Goal: Transaction & Acquisition: Purchase product/service

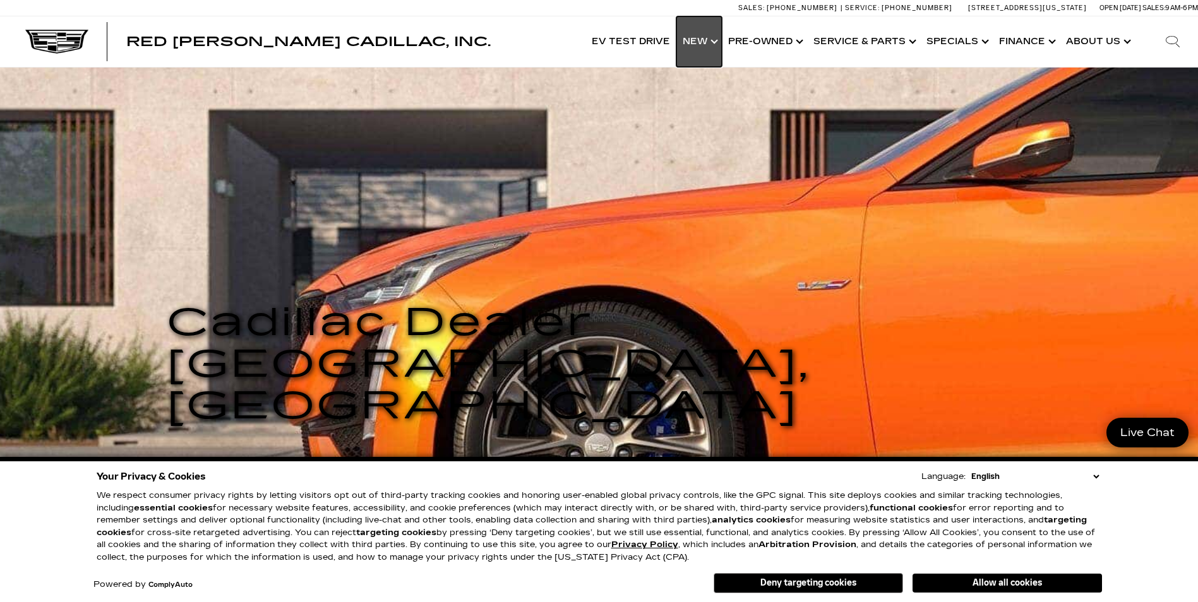
click at [709, 42] on link "Show New" at bounding box center [698, 41] width 45 height 51
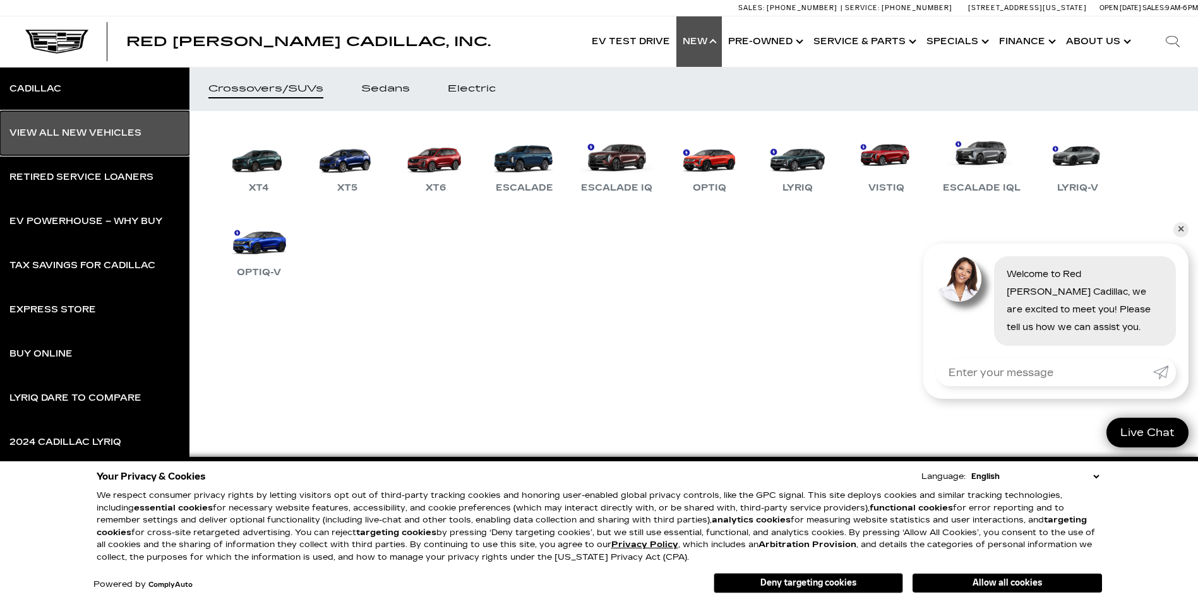
click at [73, 129] on div "View All New Vehicles" at bounding box center [75, 133] width 132 height 9
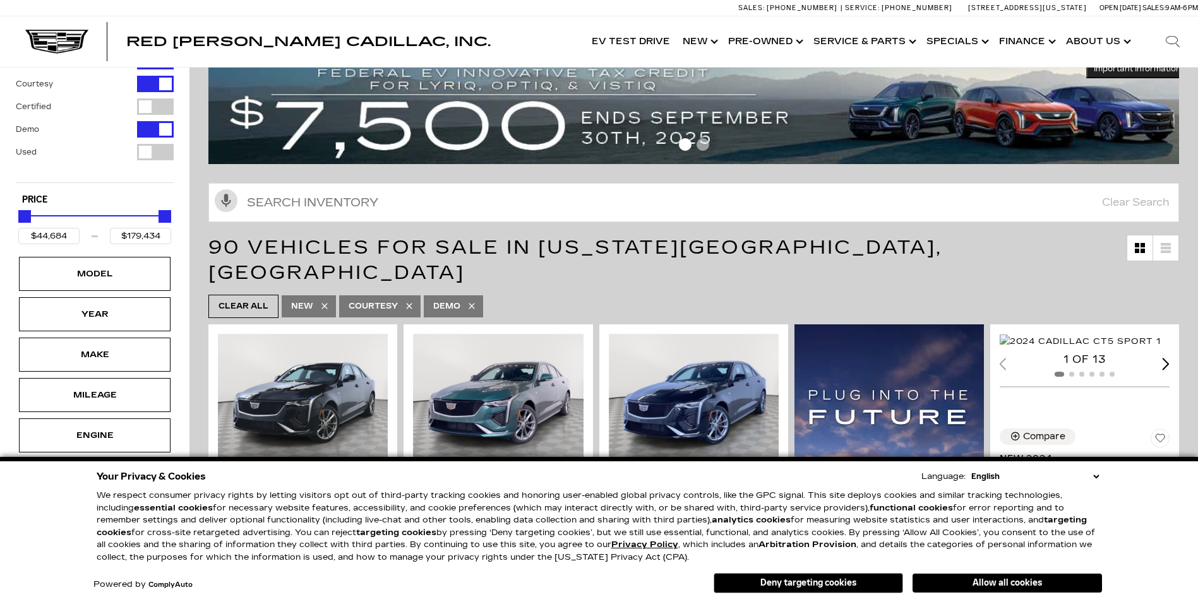
scroll to position [126, 0]
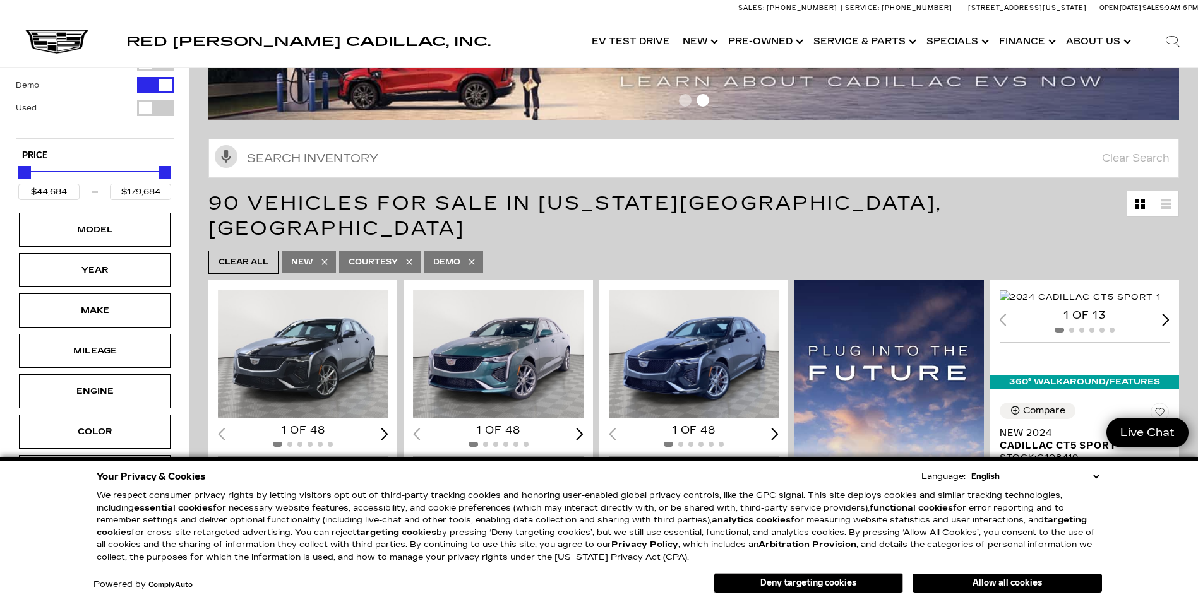
drag, startPoint x: 167, startPoint y: 177, endPoint x: 57, endPoint y: 177, distance: 109.9
click at [57, 177] on div "Price" at bounding box center [94, 173] width 153 height 22
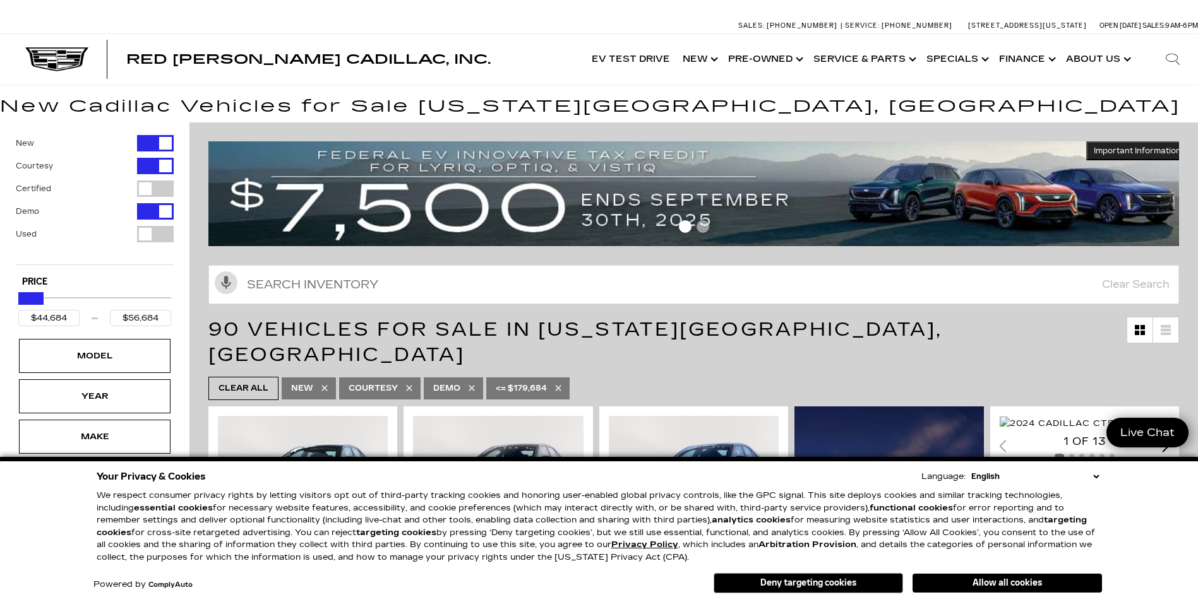
type input "$55,184"
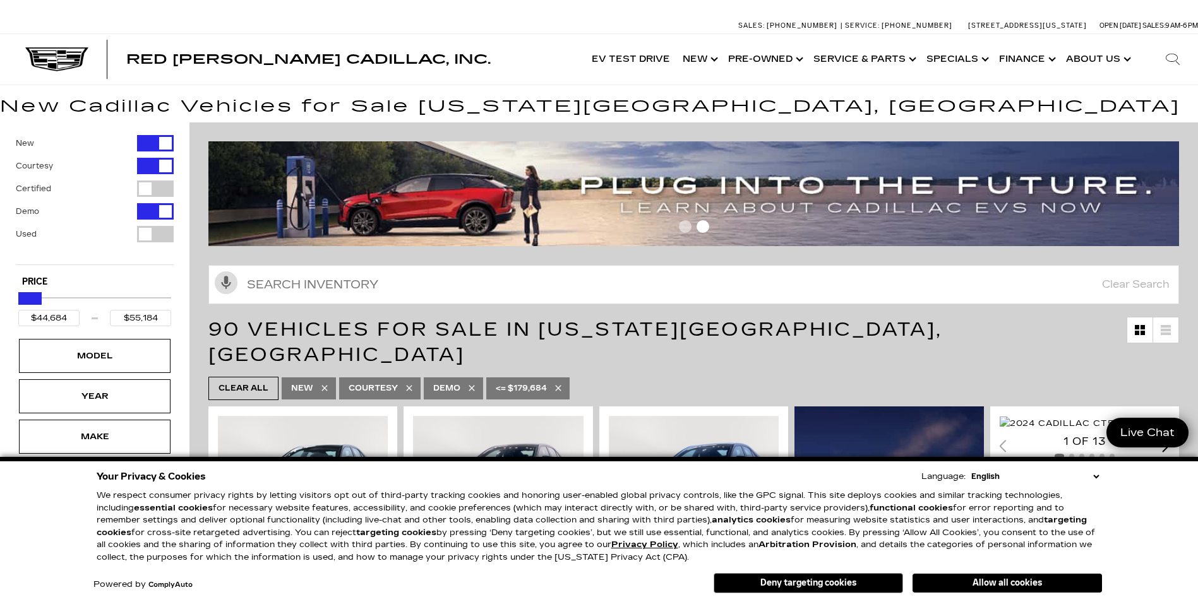
drag, startPoint x: 164, startPoint y: 292, endPoint x: 34, endPoint y: 313, distance: 131.1
click at [34, 313] on div "$44,684 $55,184" at bounding box center [94, 307] width 153 height 39
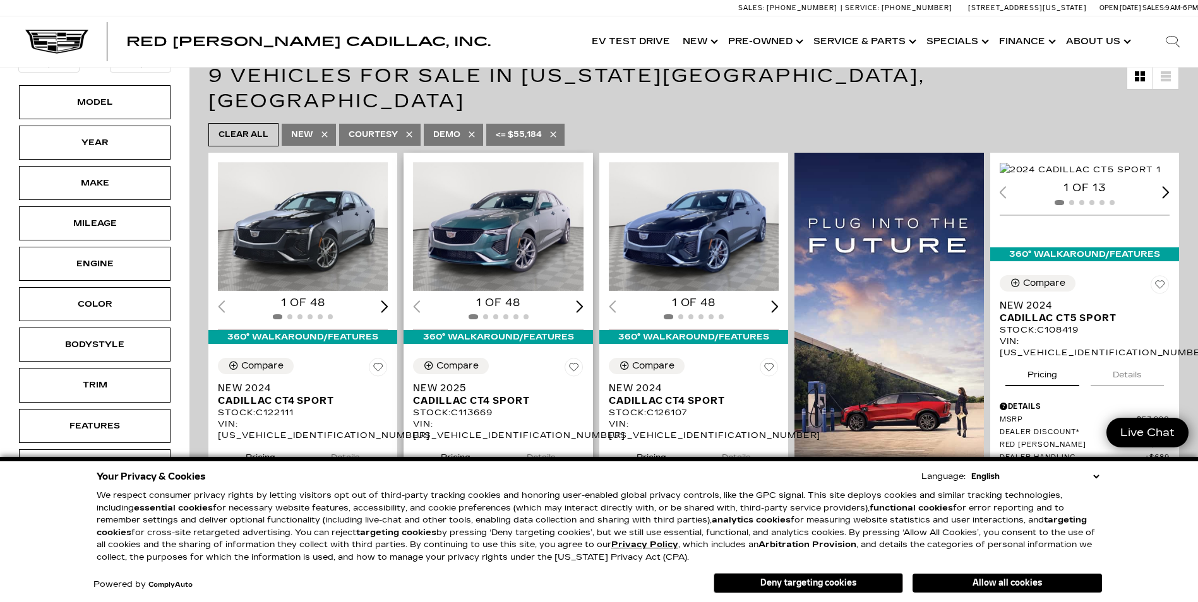
scroll to position [253, 0]
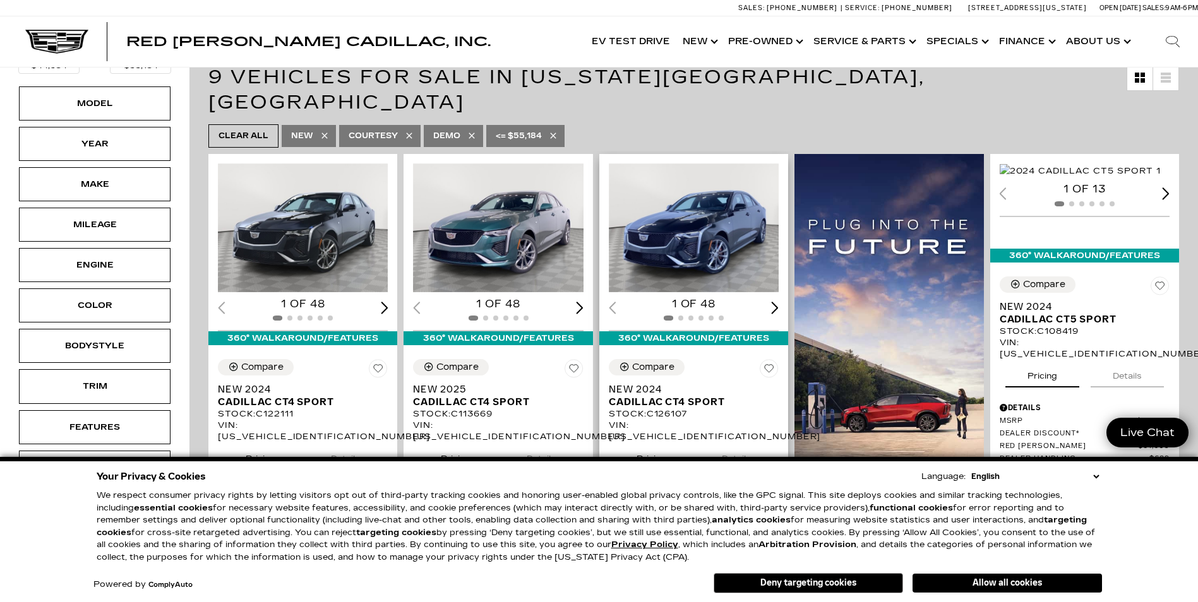
click at [691, 214] on img "1 / 2" at bounding box center [695, 228] width 172 height 129
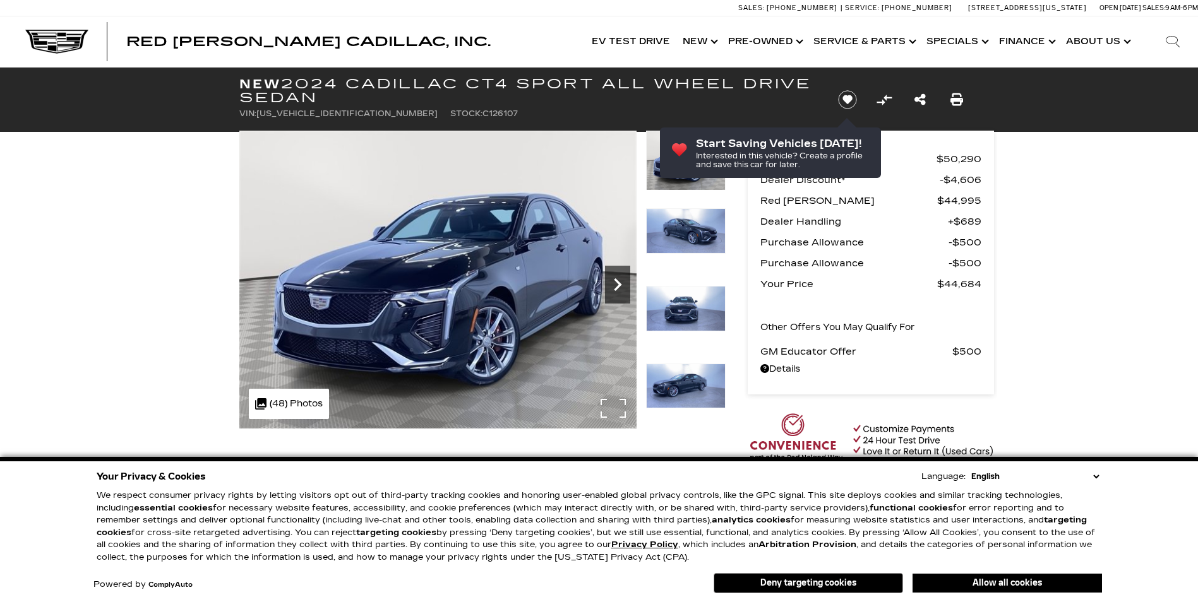
click at [620, 285] on icon "Next" at bounding box center [618, 285] width 8 height 13
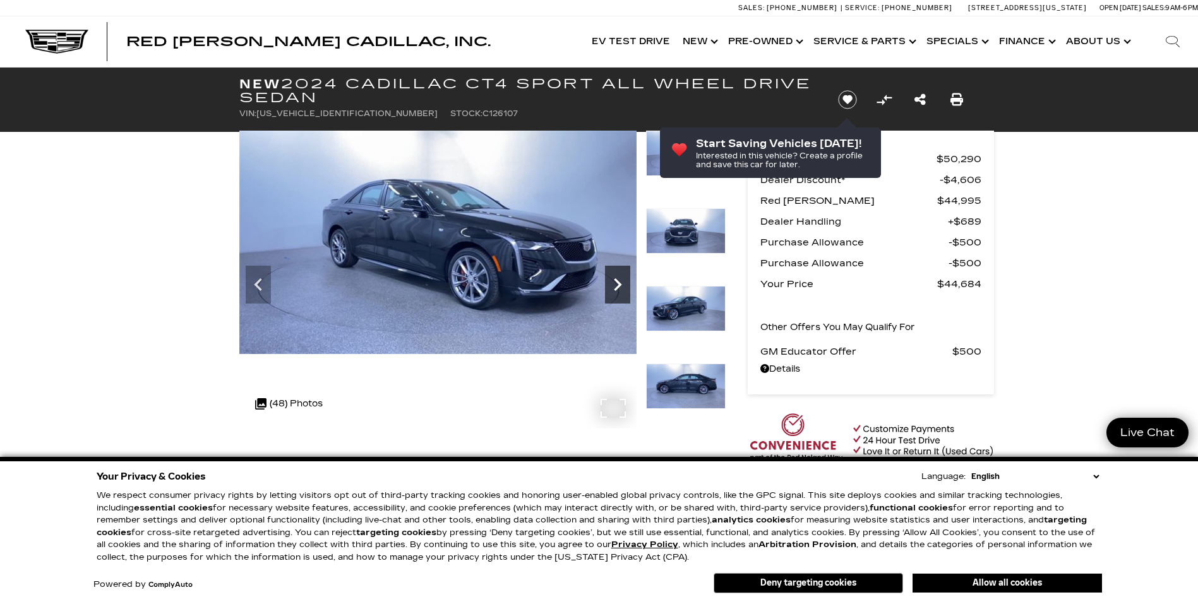
click at [620, 285] on icon "Next" at bounding box center [618, 285] width 8 height 13
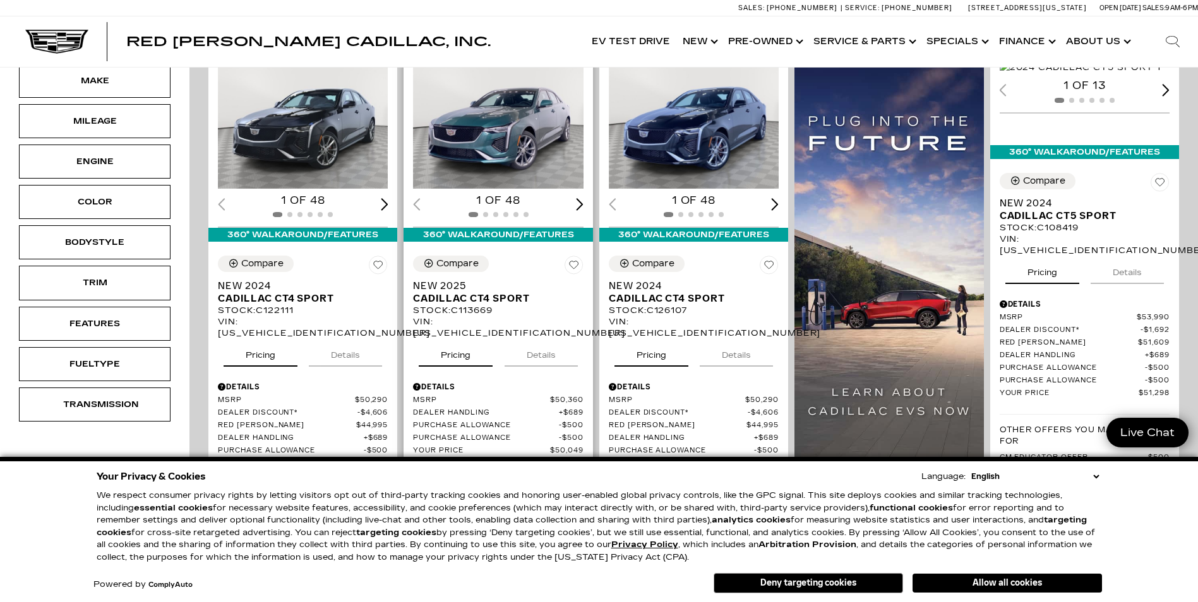
scroll to position [379, 0]
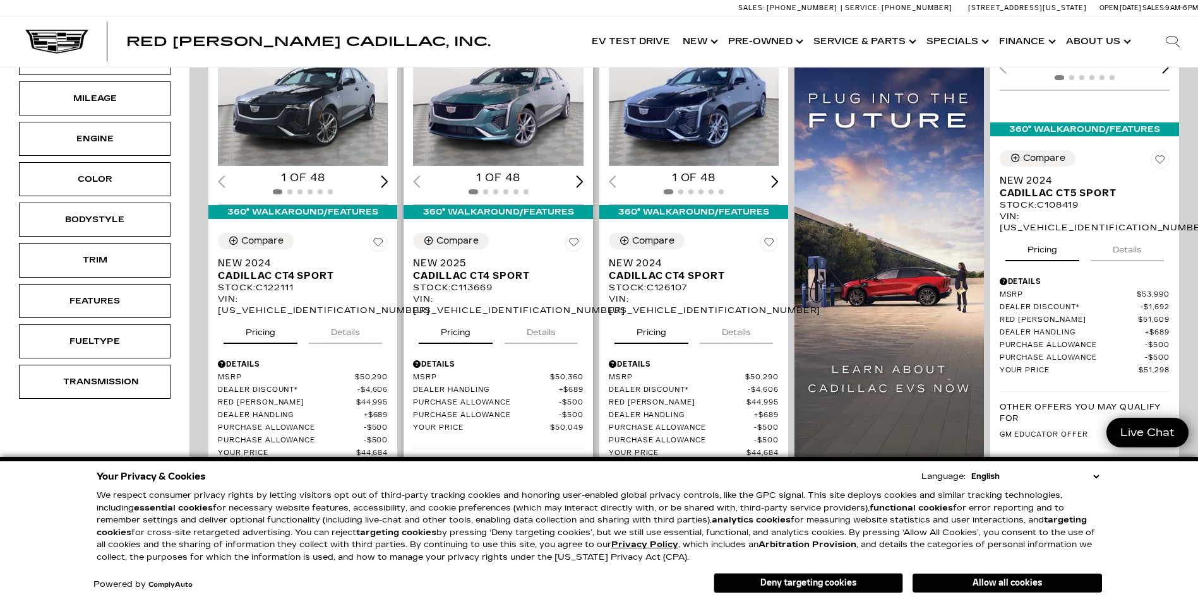
click at [488, 104] on img "1 / 2" at bounding box center [499, 101] width 172 height 129
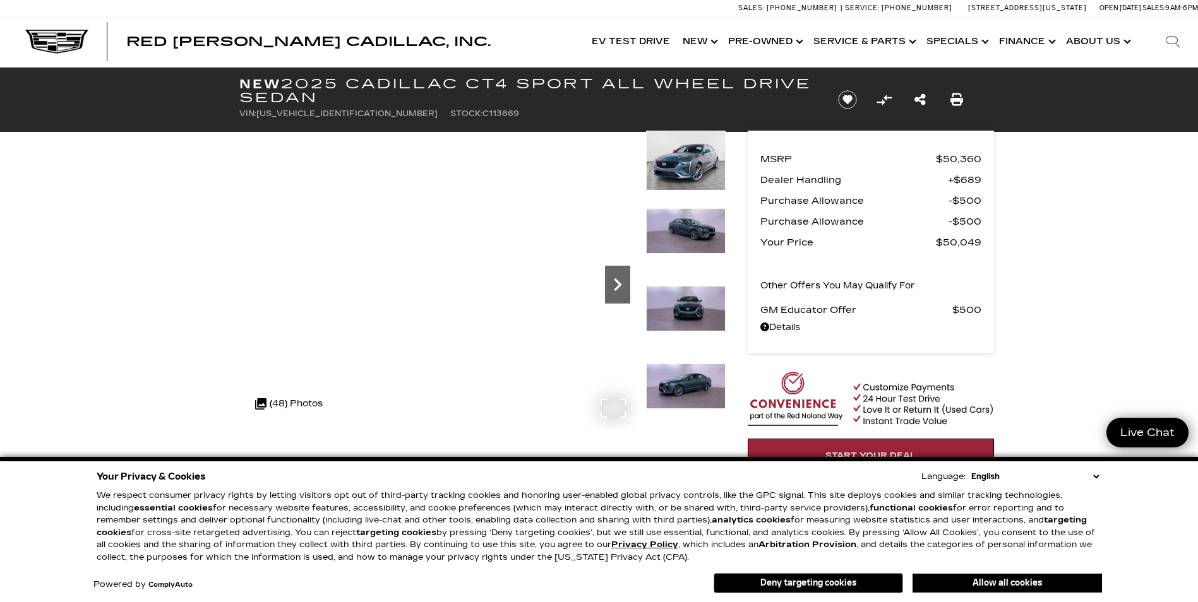
click at [611, 284] on icon "Next" at bounding box center [617, 284] width 25 height 25
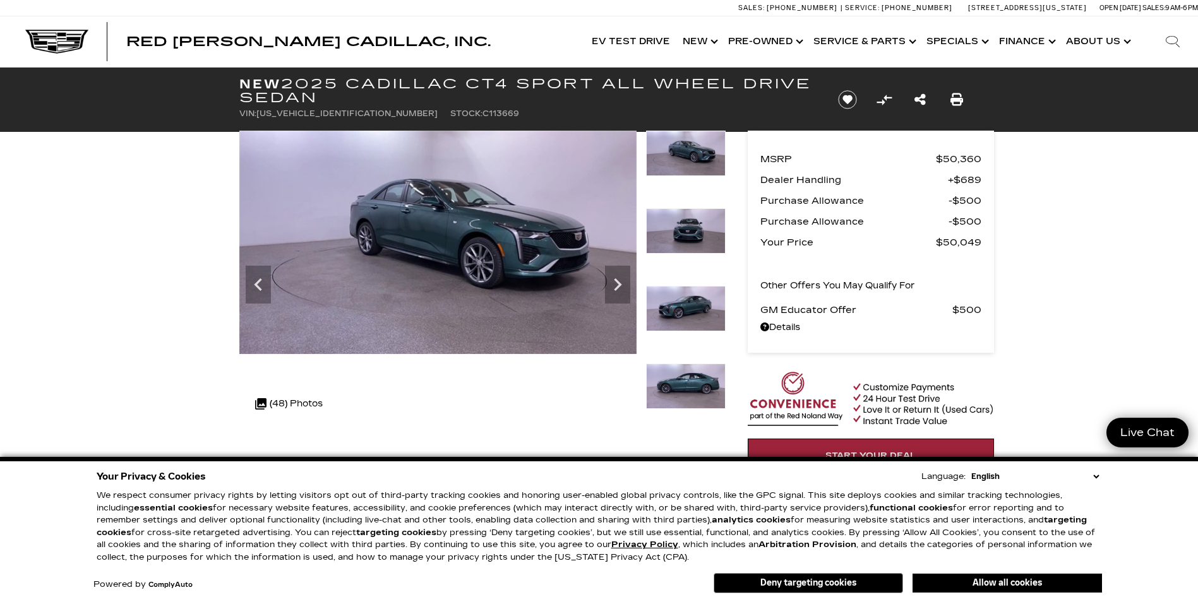
click at [692, 390] on img at bounding box center [686, 386] width 80 height 45
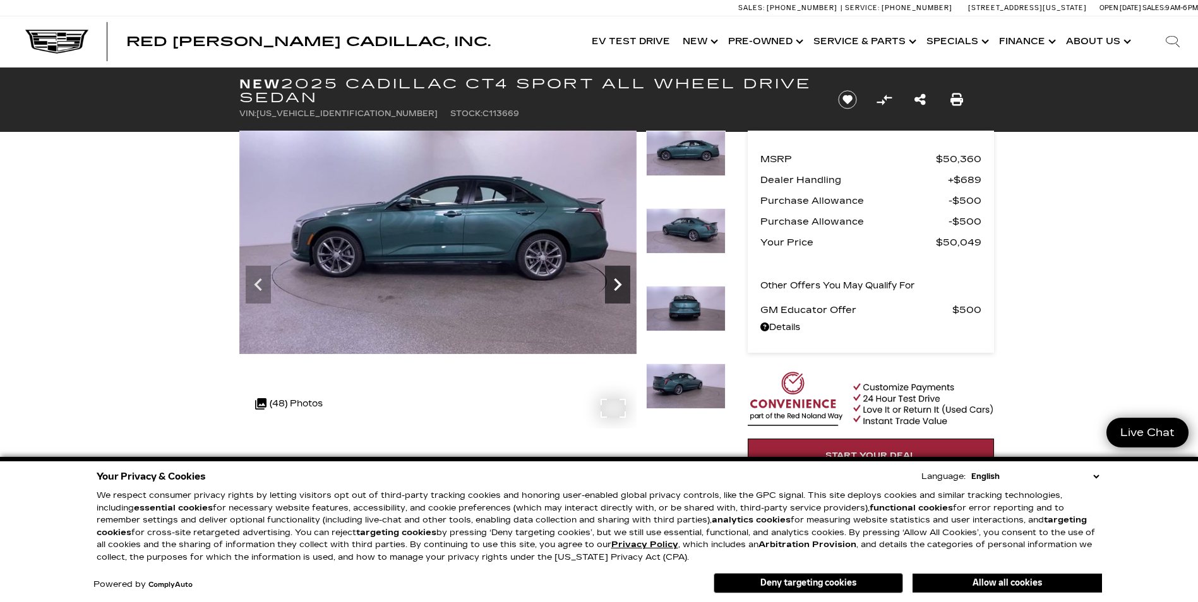
click at [615, 289] on icon "Next" at bounding box center [618, 285] width 8 height 13
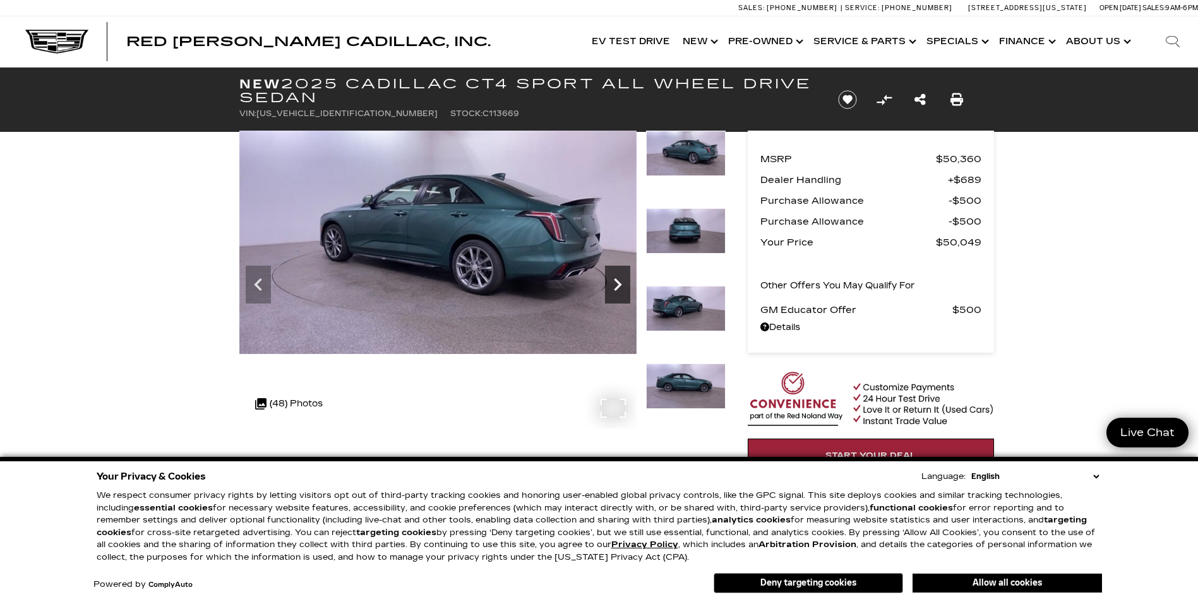
click at [615, 289] on icon "Next" at bounding box center [618, 285] width 8 height 13
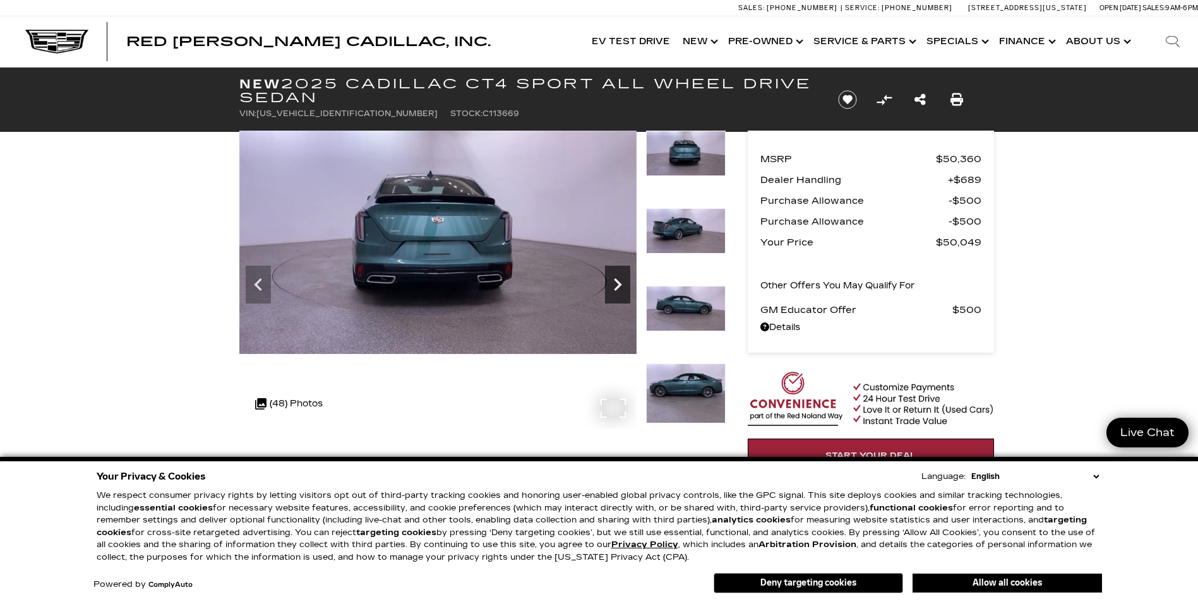
click at [615, 289] on icon "Next" at bounding box center [618, 285] width 8 height 13
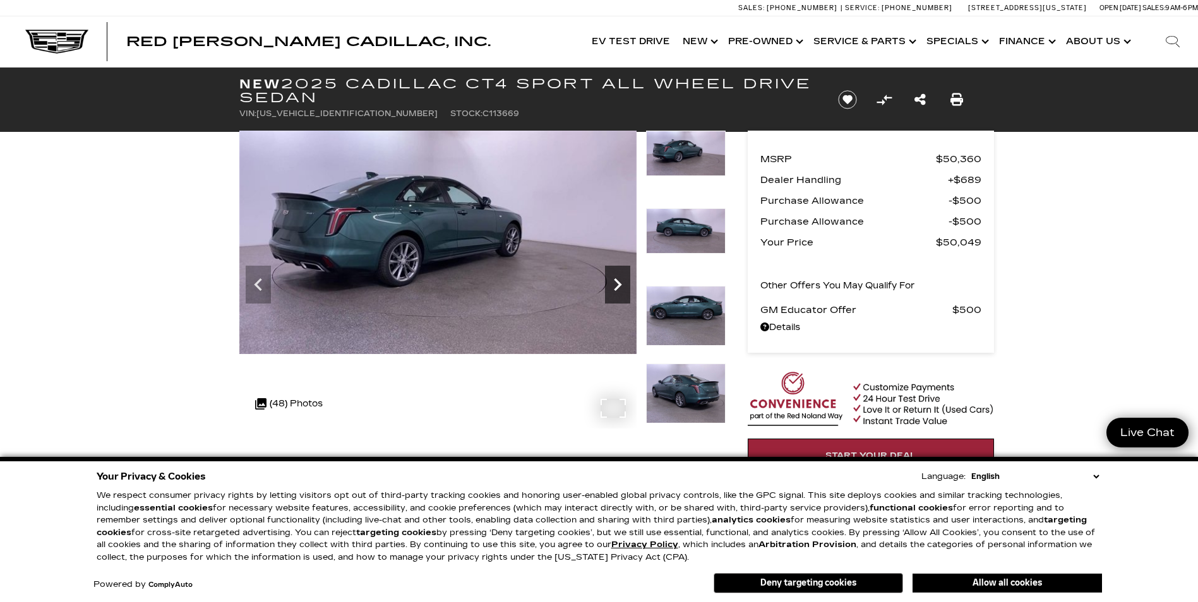
click at [615, 289] on icon "Next" at bounding box center [618, 285] width 8 height 13
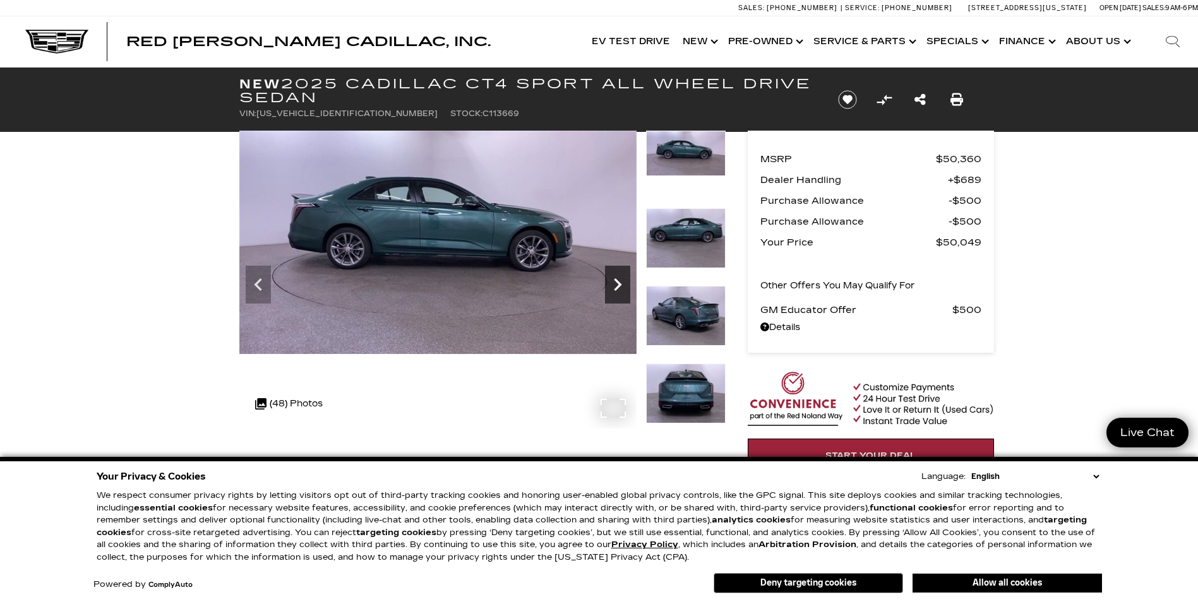
click at [615, 289] on icon "Next" at bounding box center [618, 285] width 8 height 13
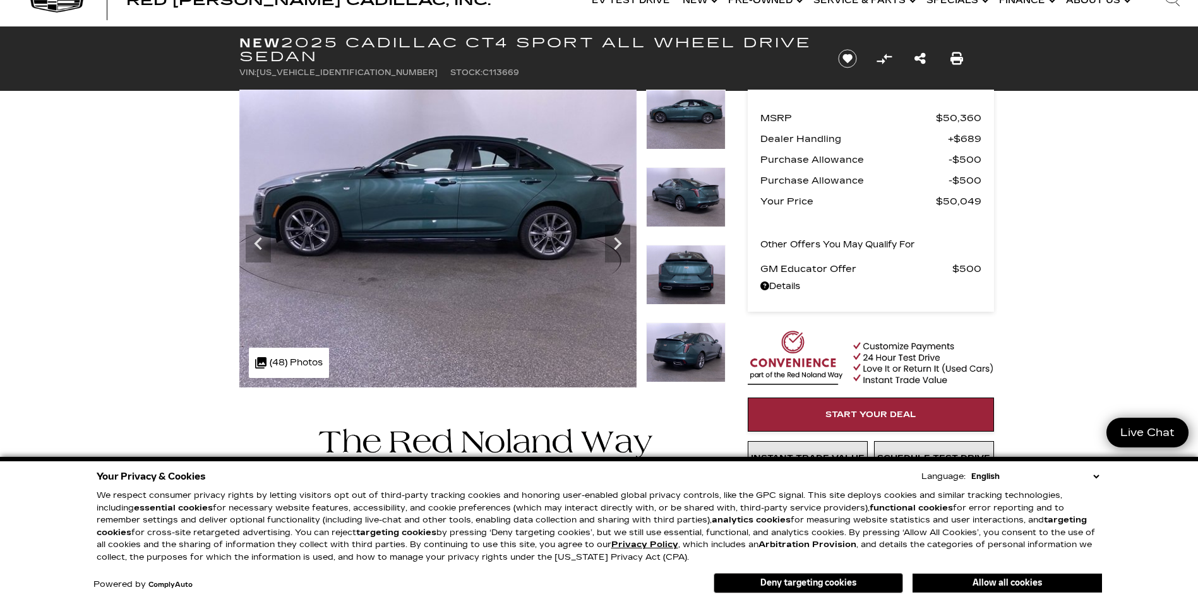
scroll to position [63, 0]
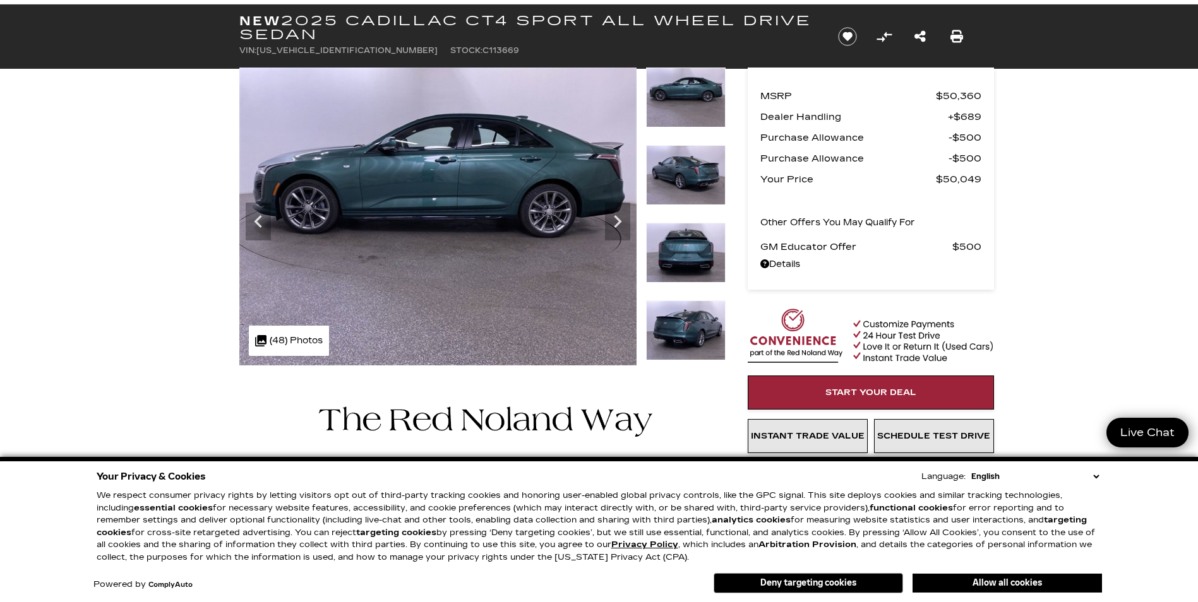
click at [289, 342] on div ".cls-1, .cls-3 { fill: #c50033; } .cls-1 { clip-rule: evenodd; } .cls-2 { clip-…" at bounding box center [289, 341] width 80 height 30
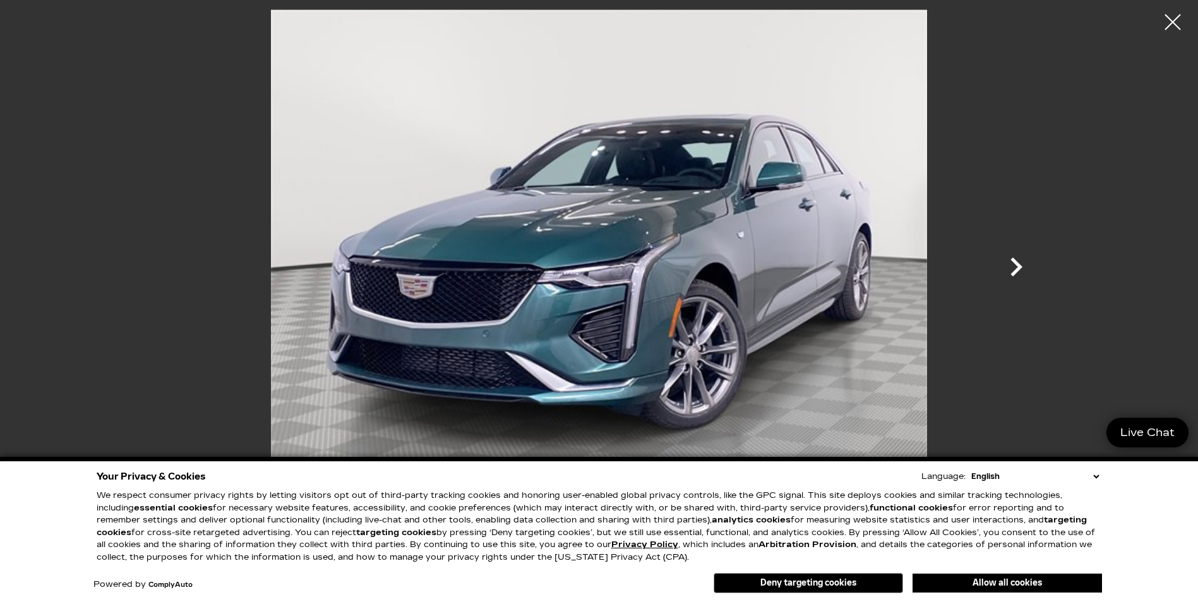
click at [1016, 272] on icon "Next" at bounding box center [1016, 267] width 12 height 19
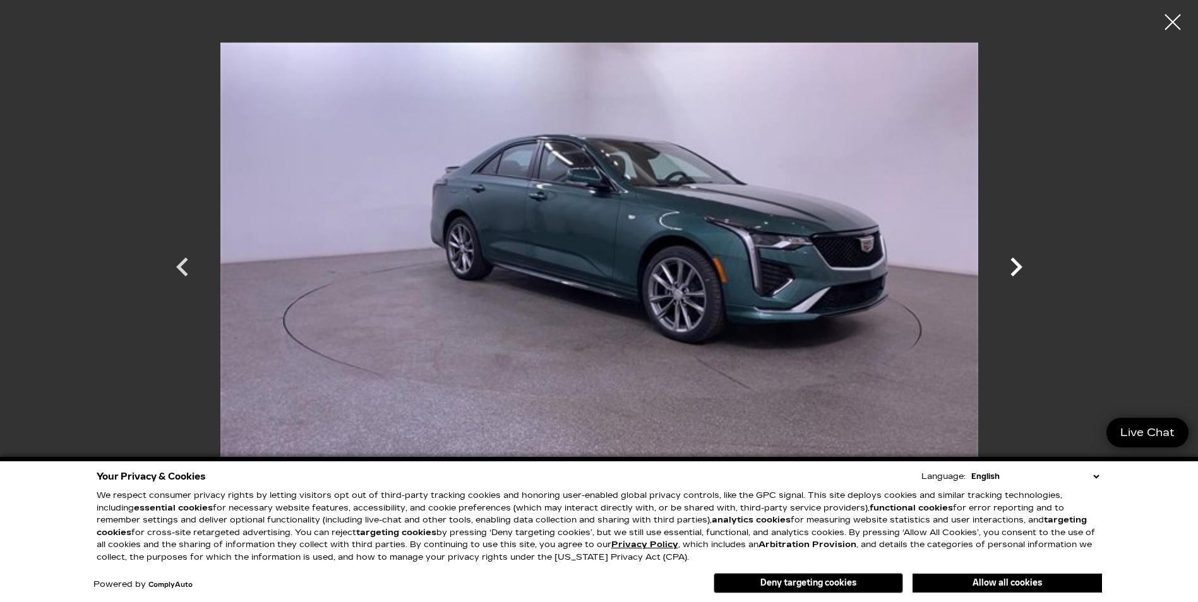
click at [1016, 272] on icon "Next" at bounding box center [1016, 267] width 12 height 19
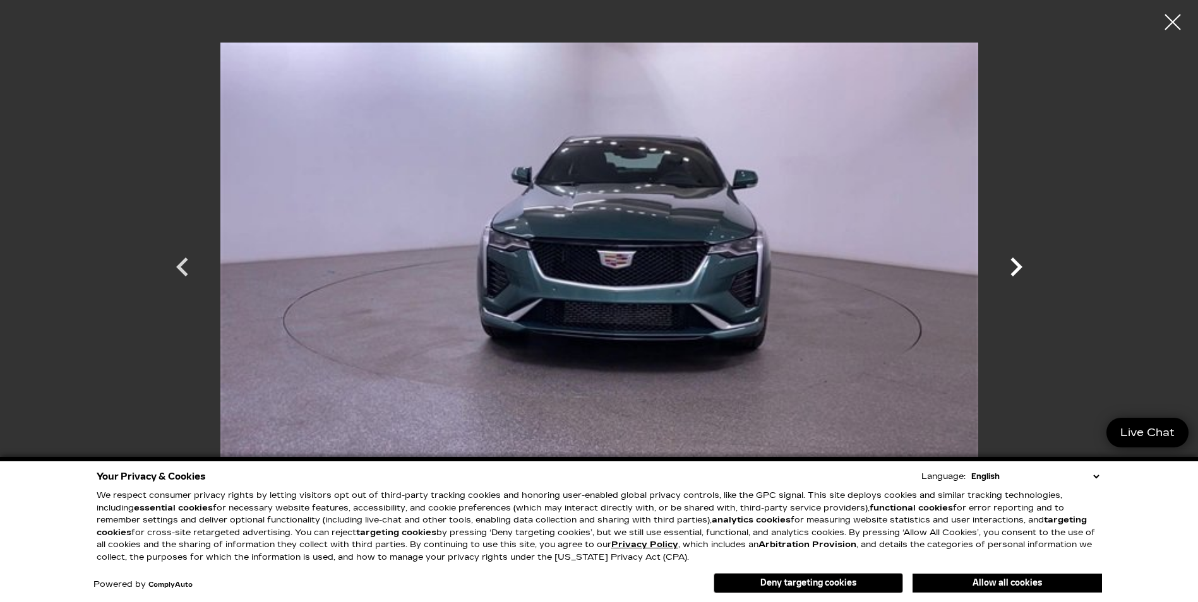
click at [1016, 272] on icon "Next" at bounding box center [1016, 267] width 12 height 19
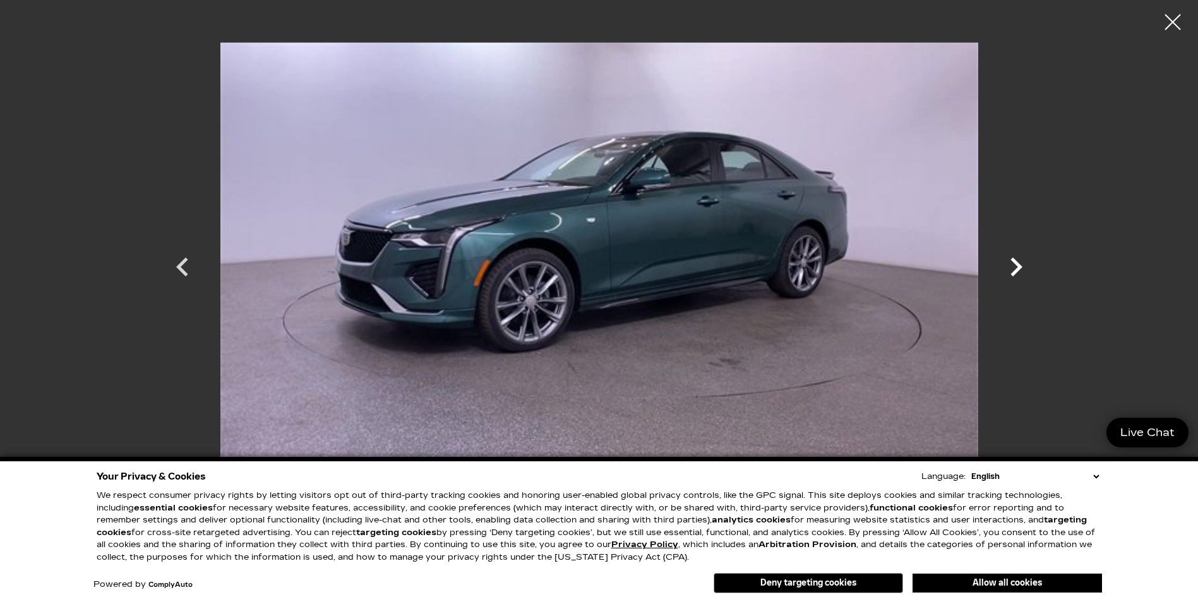
click at [1016, 272] on icon "Next" at bounding box center [1016, 267] width 12 height 19
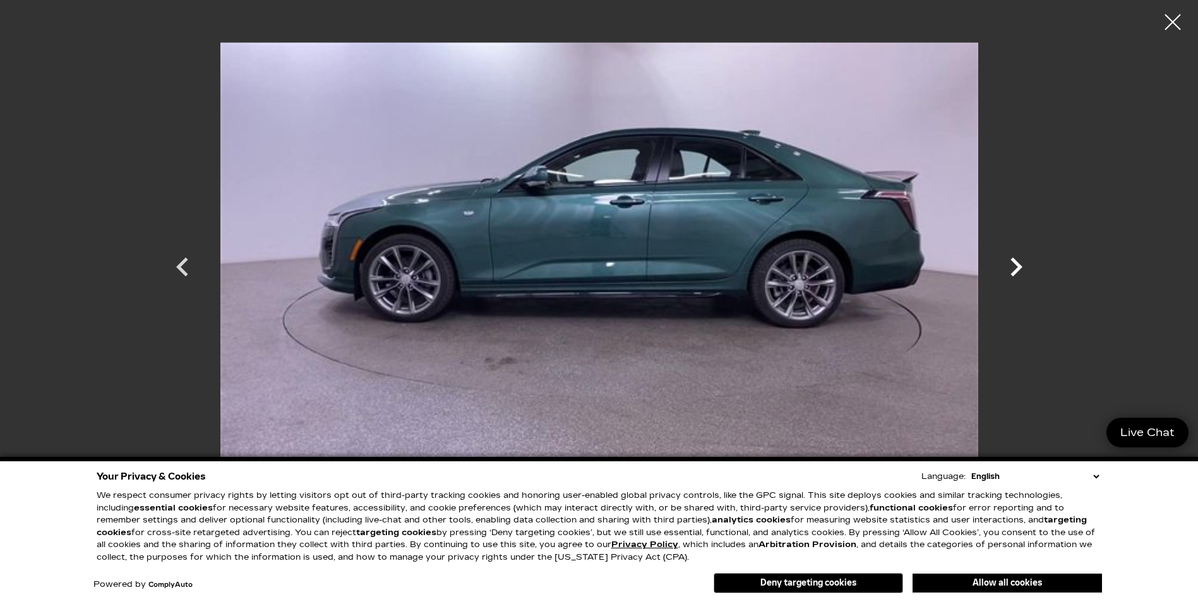
click at [1016, 272] on icon "Next" at bounding box center [1016, 267] width 12 height 19
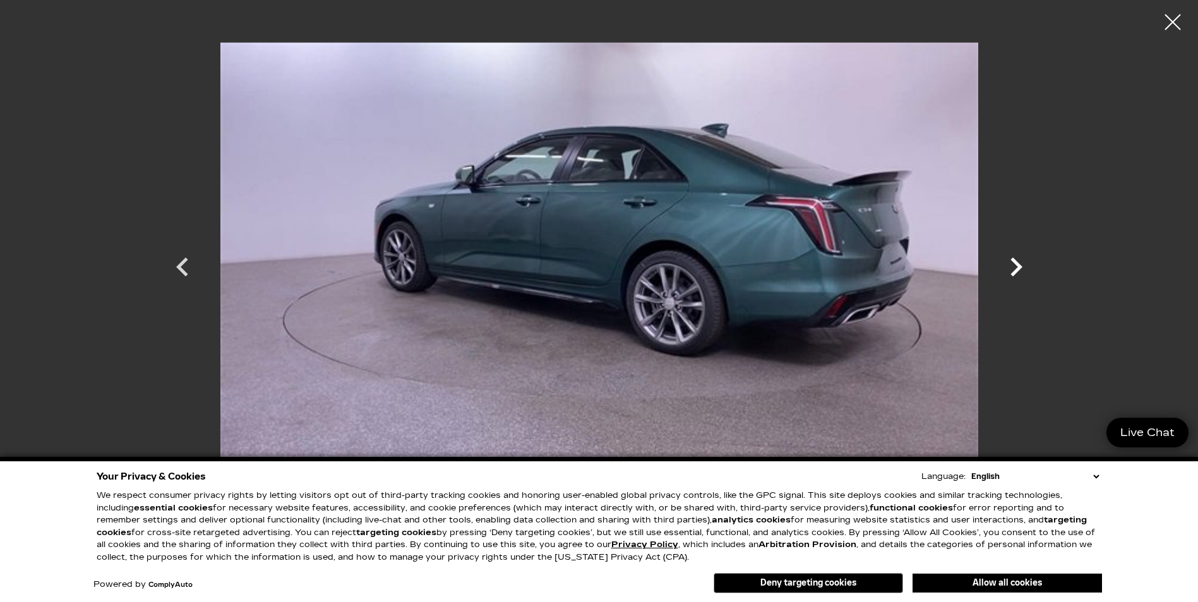
click at [1018, 270] on icon "Next" at bounding box center [1016, 267] width 12 height 19
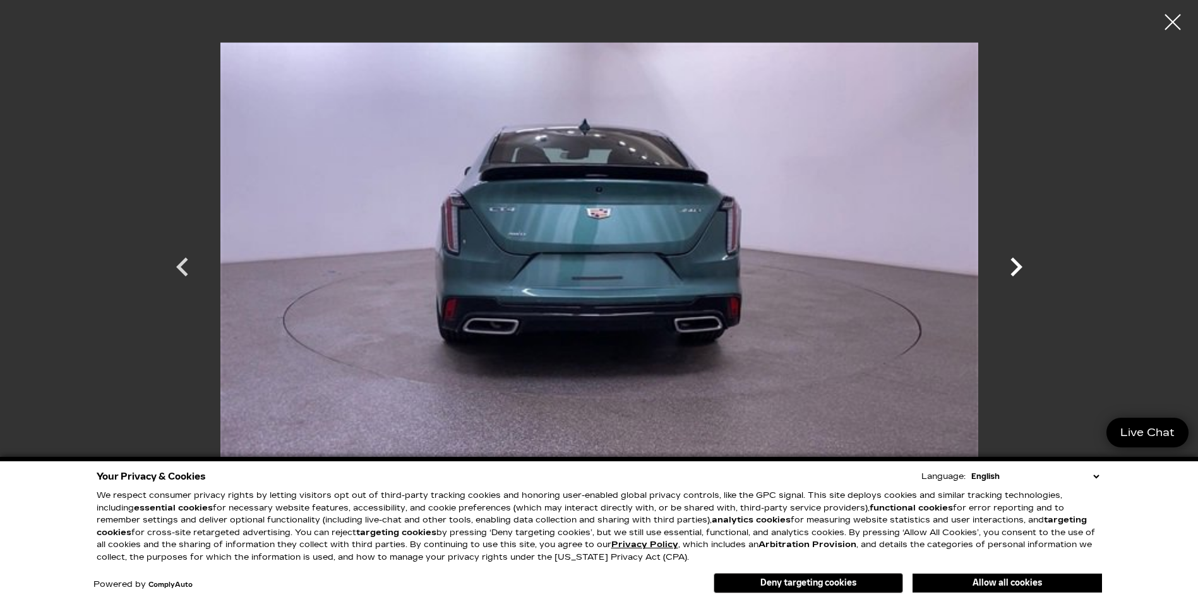
click at [1018, 270] on icon "Next" at bounding box center [1016, 267] width 12 height 19
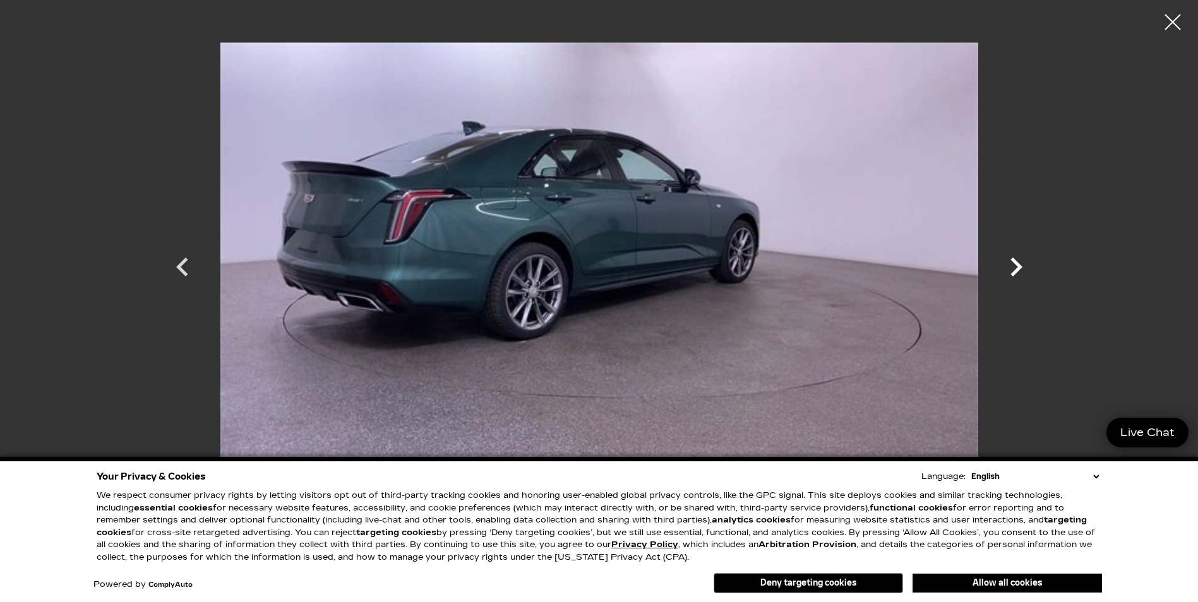
click at [1018, 270] on icon "Next" at bounding box center [1016, 267] width 12 height 19
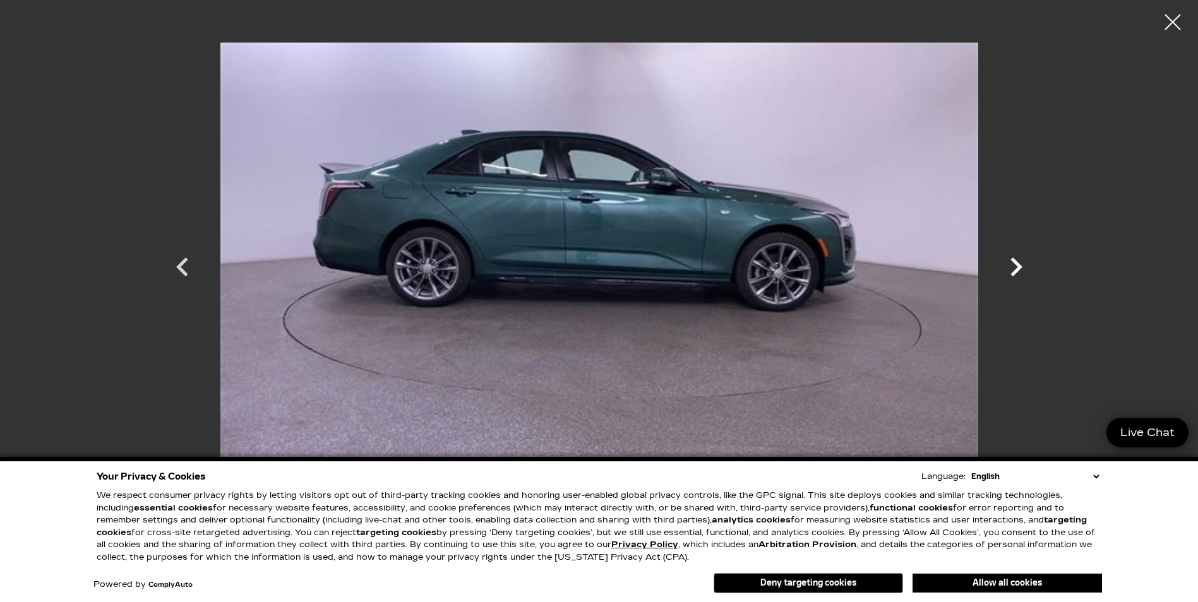
click at [1018, 270] on icon "Next" at bounding box center [1016, 267] width 12 height 19
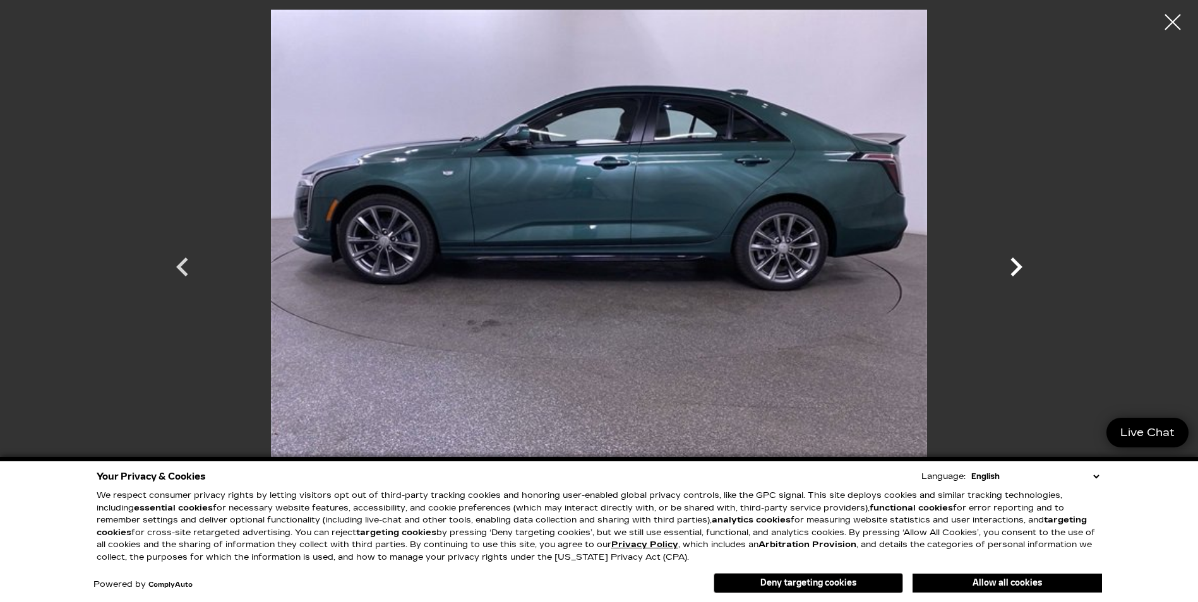
click at [1018, 270] on icon "Next" at bounding box center [1016, 267] width 12 height 19
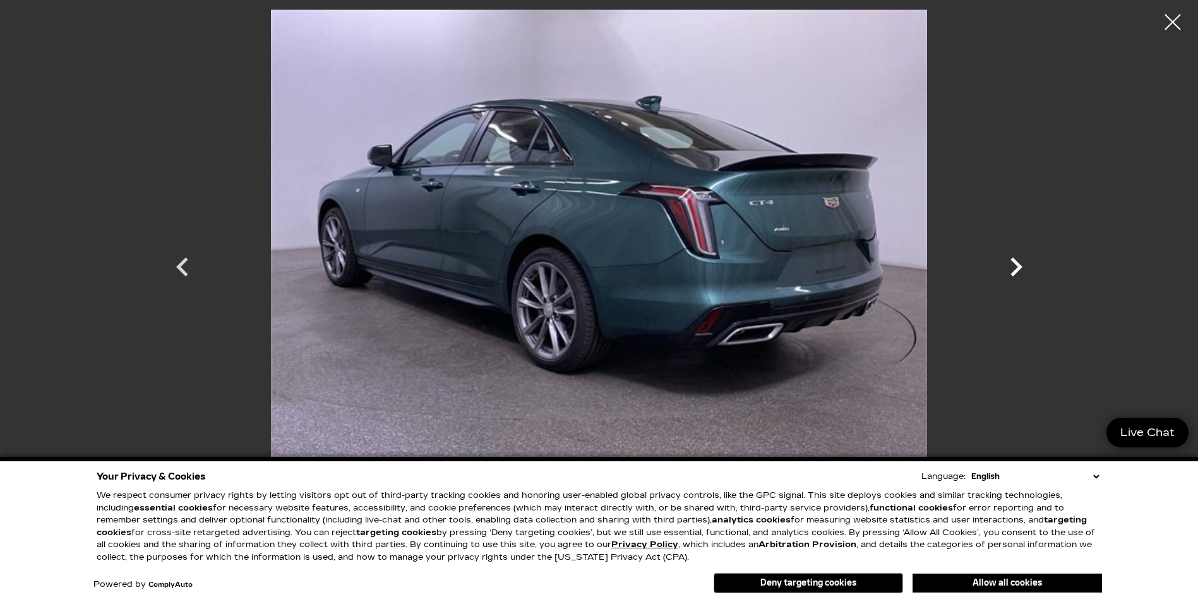
click at [1018, 270] on icon "Next" at bounding box center [1016, 267] width 12 height 19
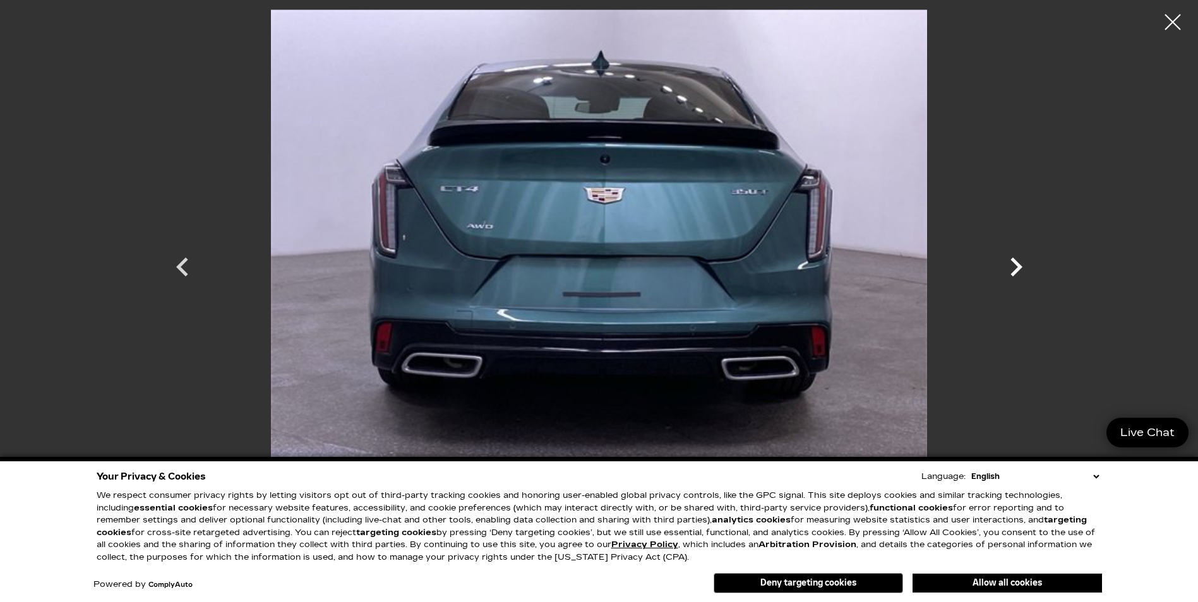
click at [1018, 270] on icon "Next" at bounding box center [1016, 267] width 12 height 19
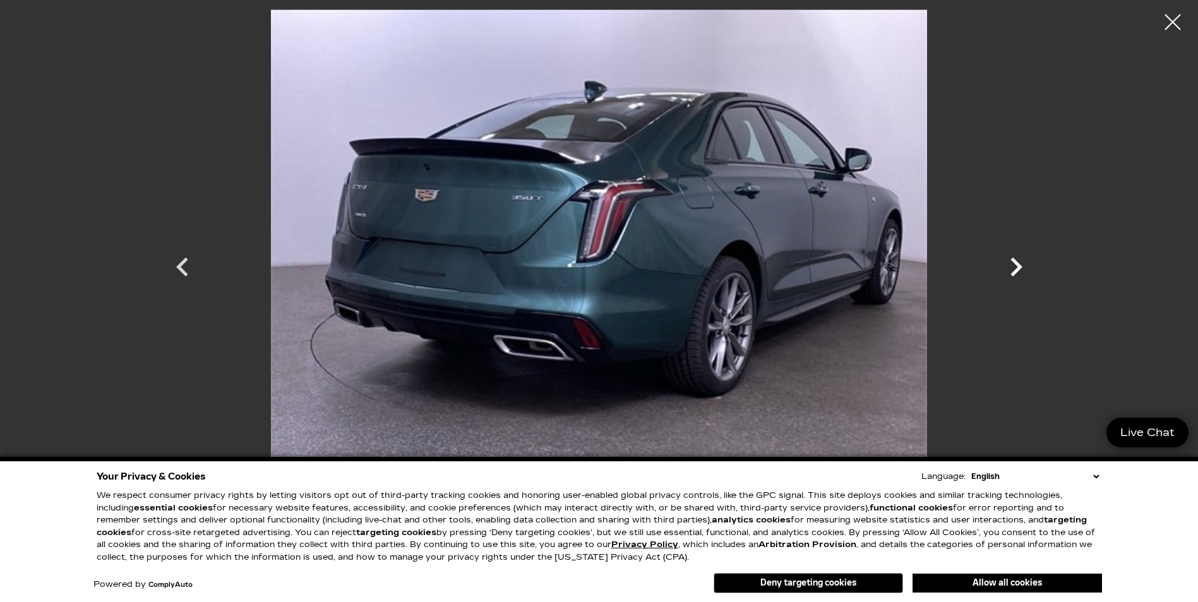
click at [1018, 270] on icon "Next" at bounding box center [1016, 267] width 12 height 19
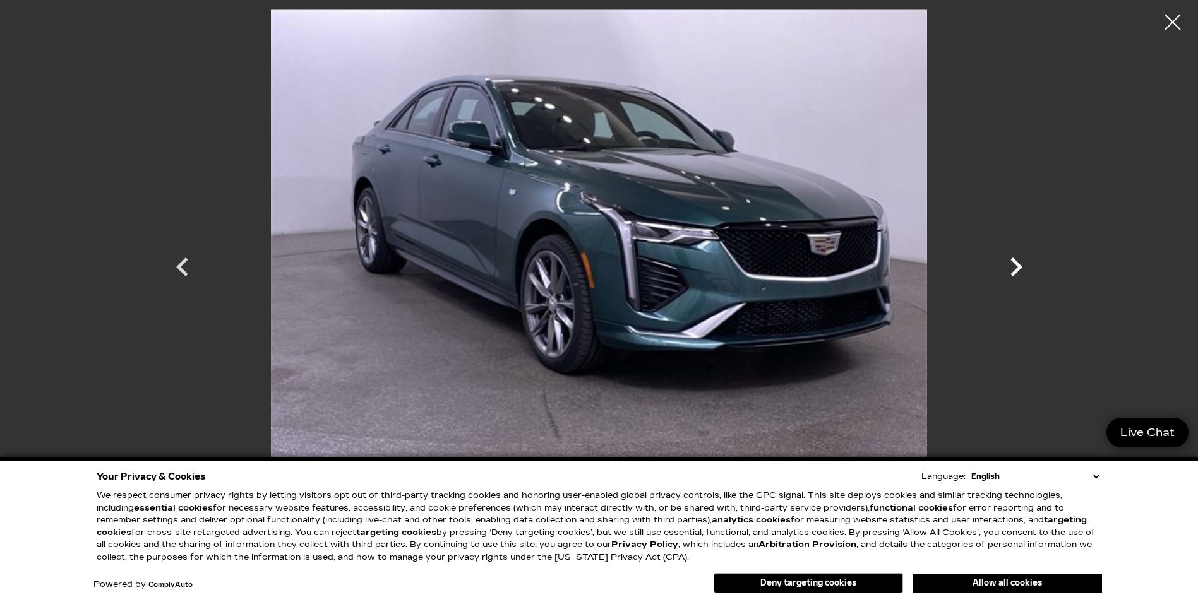
click at [1018, 270] on icon "Next" at bounding box center [1016, 267] width 12 height 19
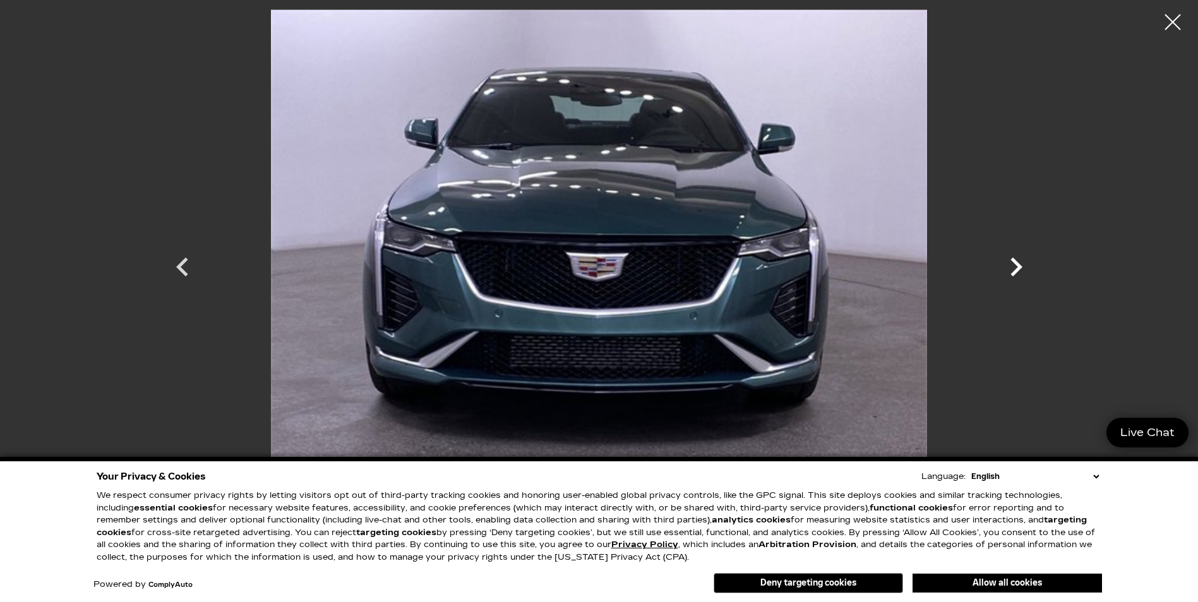
click at [1018, 270] on icon "Next" at bounding box center [1016, 267] width 12 height 19
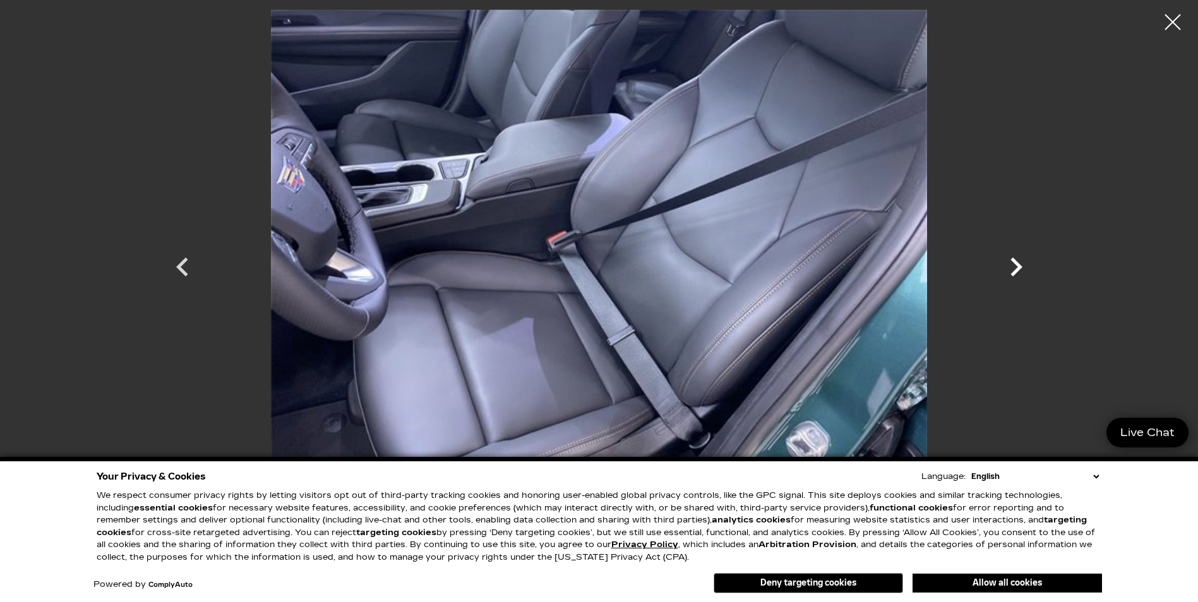
click at [1018, 270] on icon "Next" at bounding box center [1016, 267] width 12 height 19
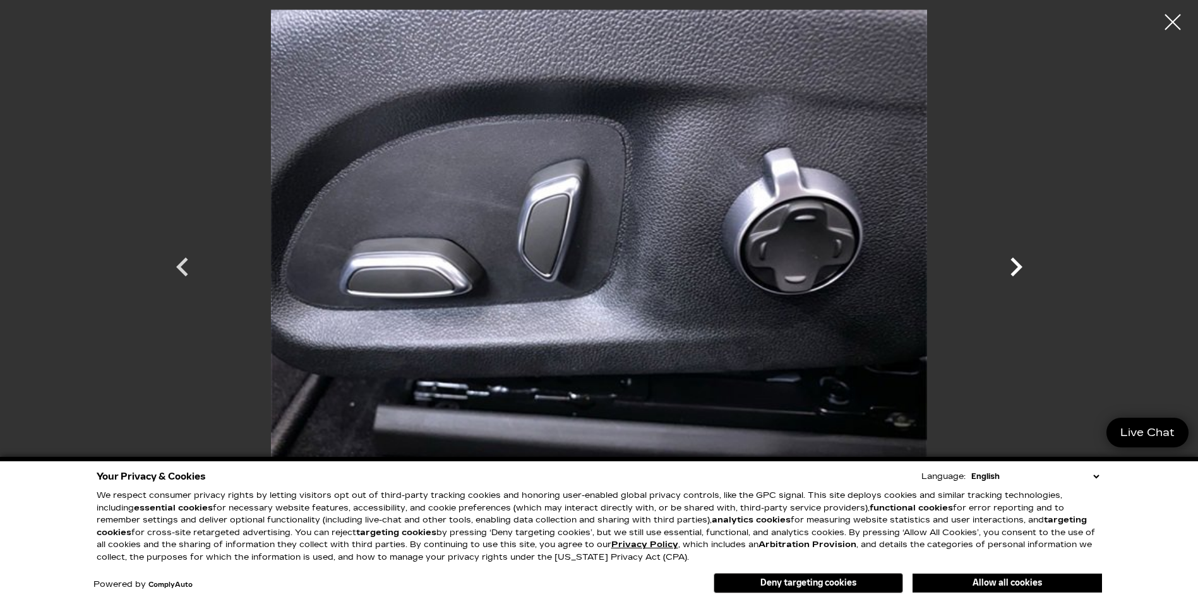
click at [1018, 270] on icon "Next" at bounding box center [1016, 267] width 12 height 19
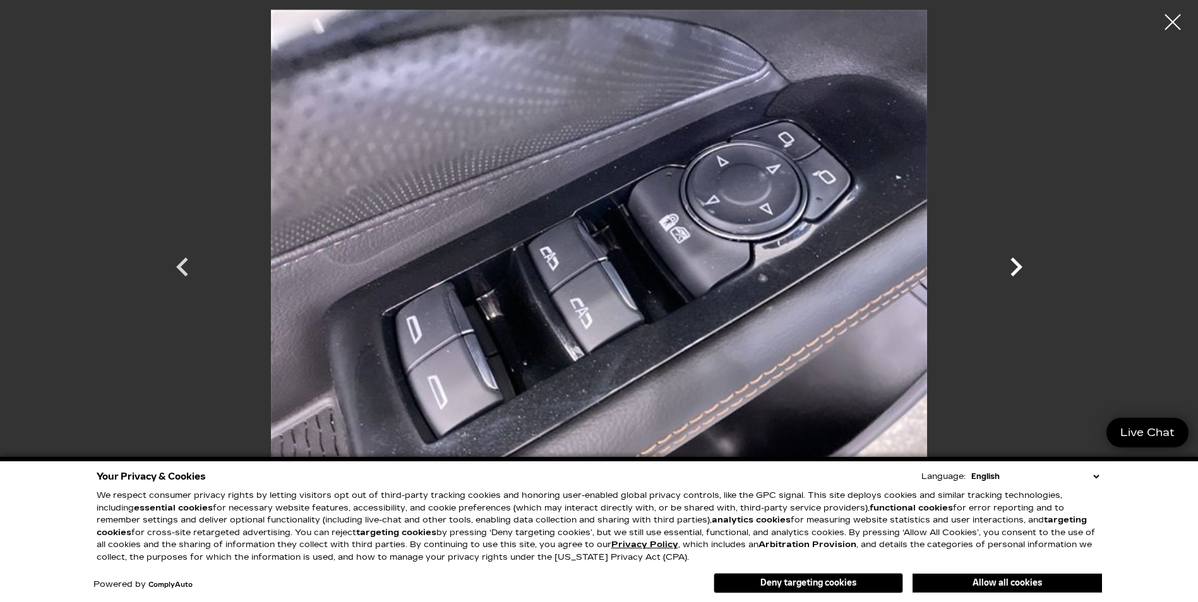
click at [1018, 270] on icon "Next" at bounding box center [1016, 267] width 12 height 19
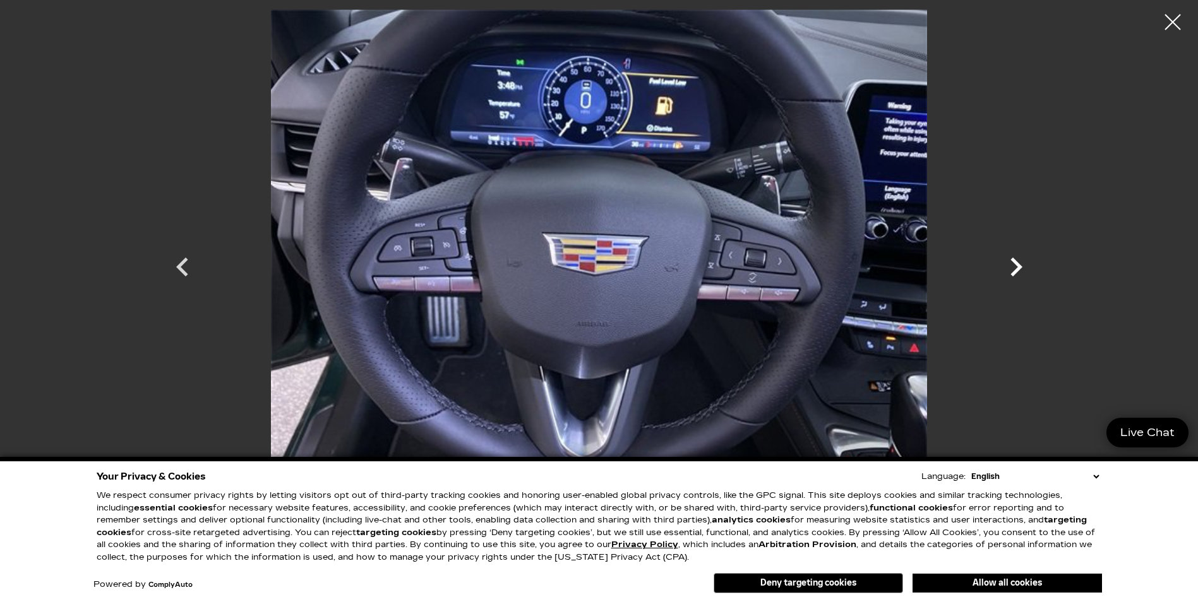
click at [1018, 270] on icon "Next" at bounding box center [1016, 267] width 12 height 19
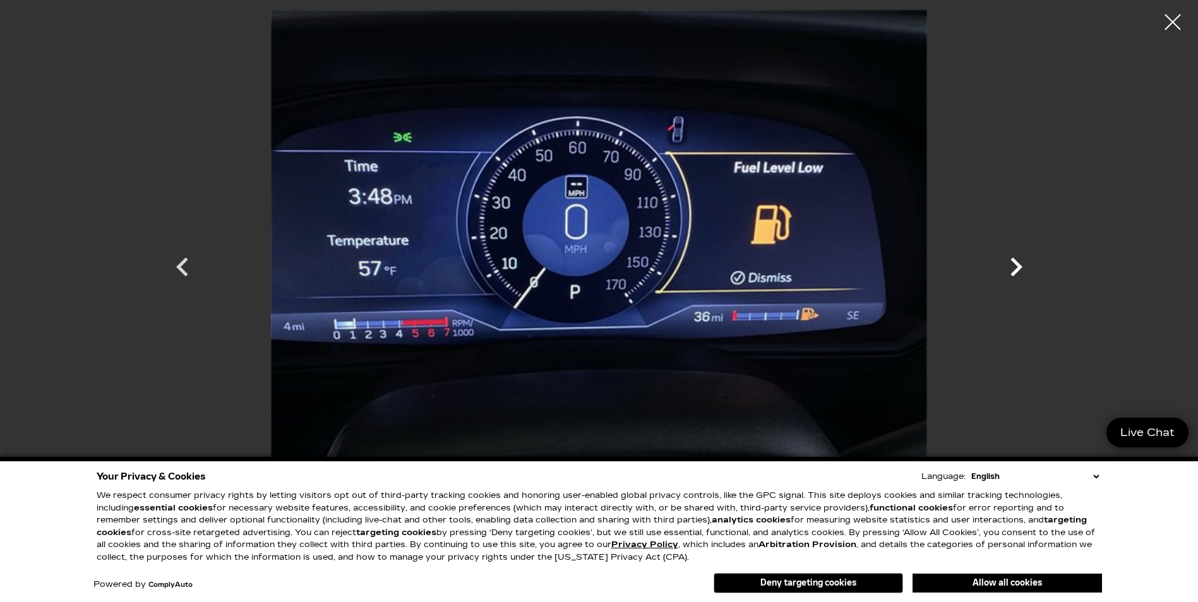
click at [1018, 270] on icon "Next" at bounding box center [1016, 267] width 12 height 19
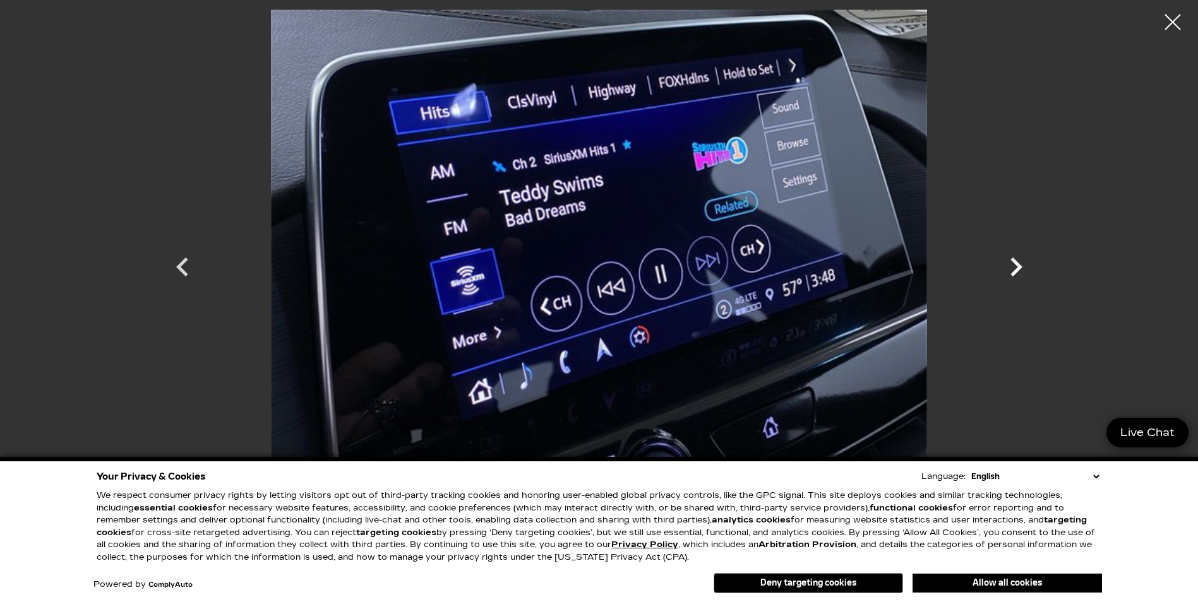
click at [1018, 270] on icon "Next" at bounding box center [1016, 267] width 12 height 19
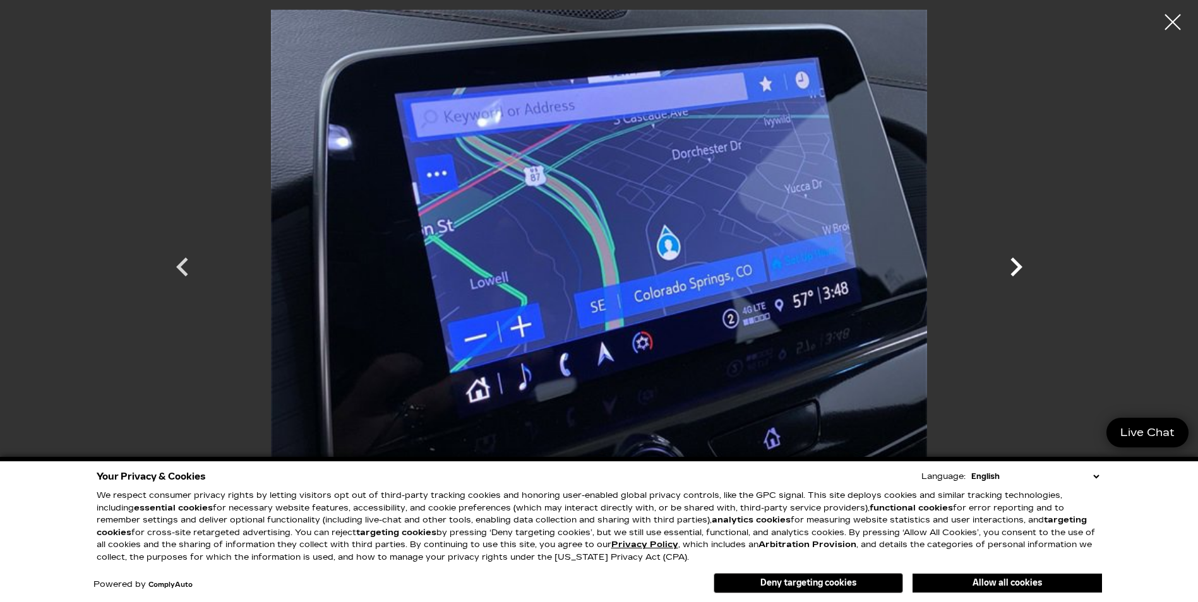
click at [1018, 270] on icon "Next" at bounding box center [1016, 267] width 12 height 19
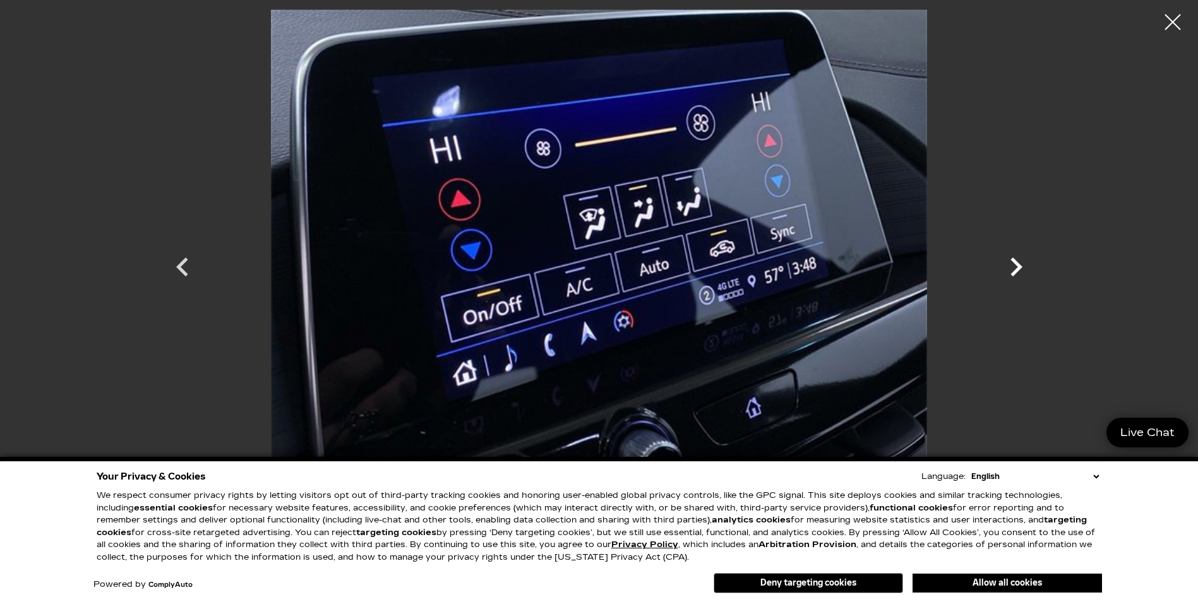
click at [1018, 270] on icon "Next" at bounding box center [1016, 267] width 12 height 19
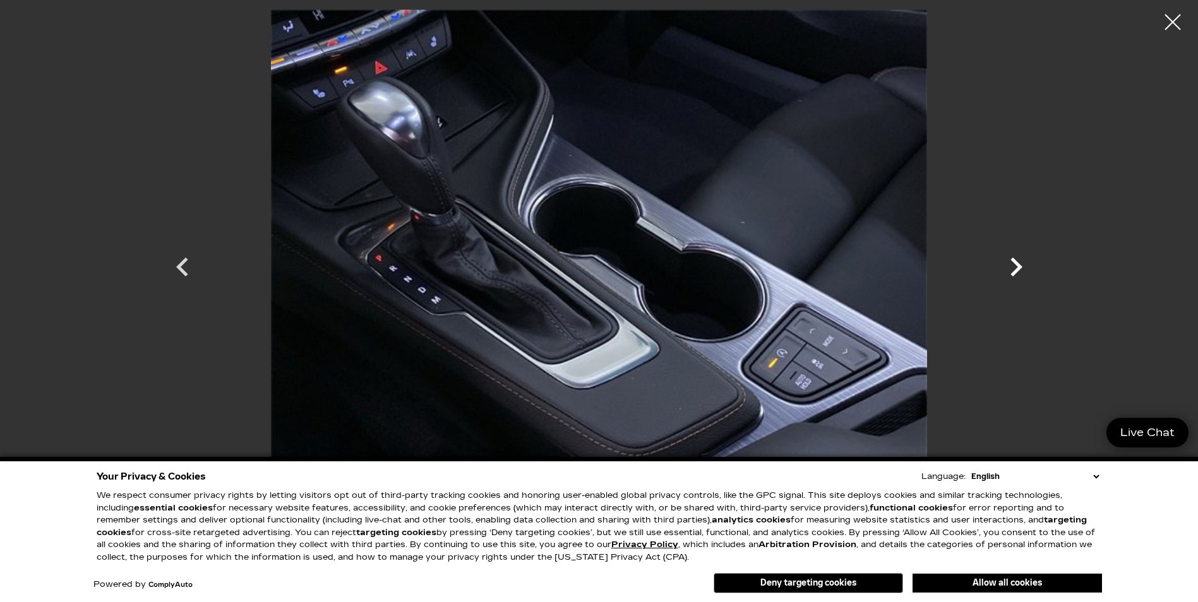
click at [1018, 269] on icon "Next" at bounding box center [1016, 267] width 12 height 19
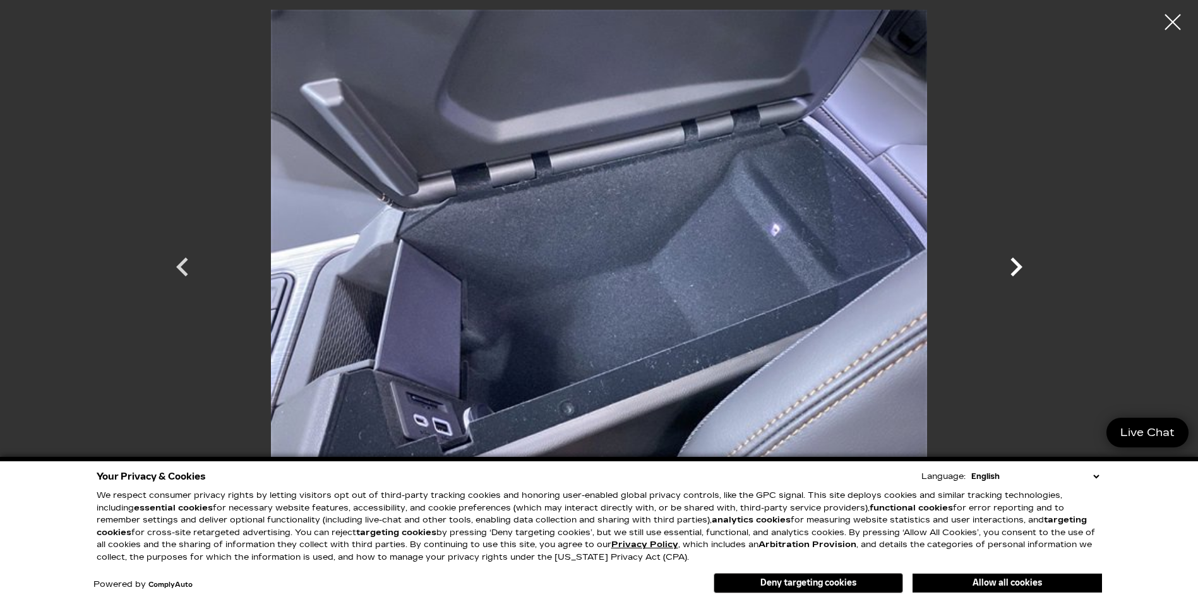
click at [1018, 269] on icon "Next" at bounding box center [1016, 267] width 12 height 19
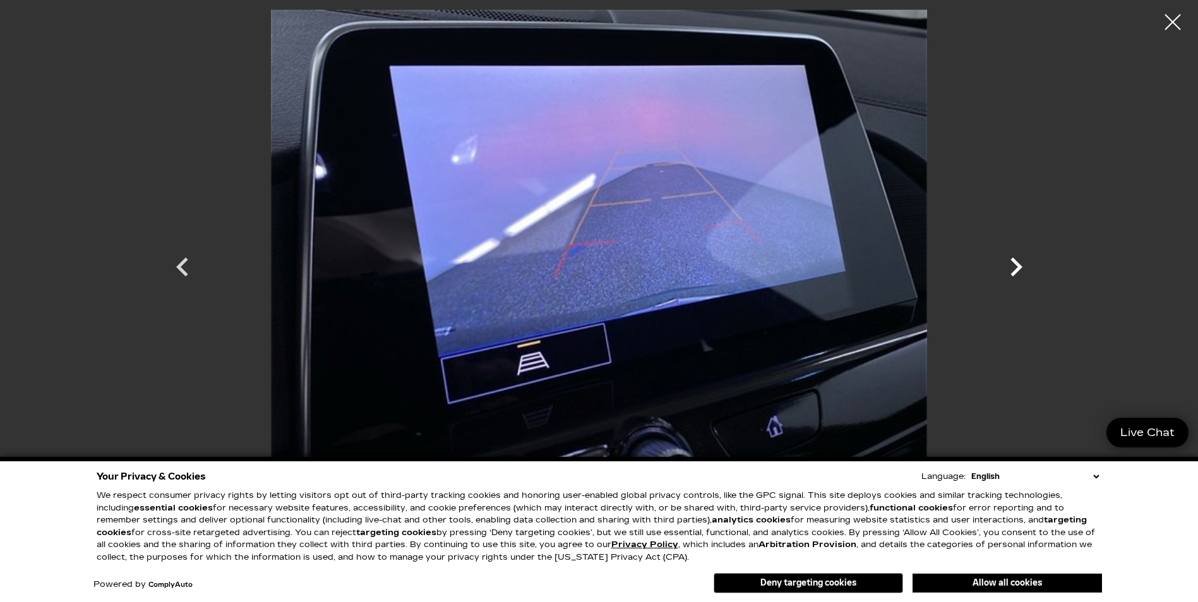
click at [1017, 268] on icon "Next" at bounding box center [1016, 267] width 12 height 19
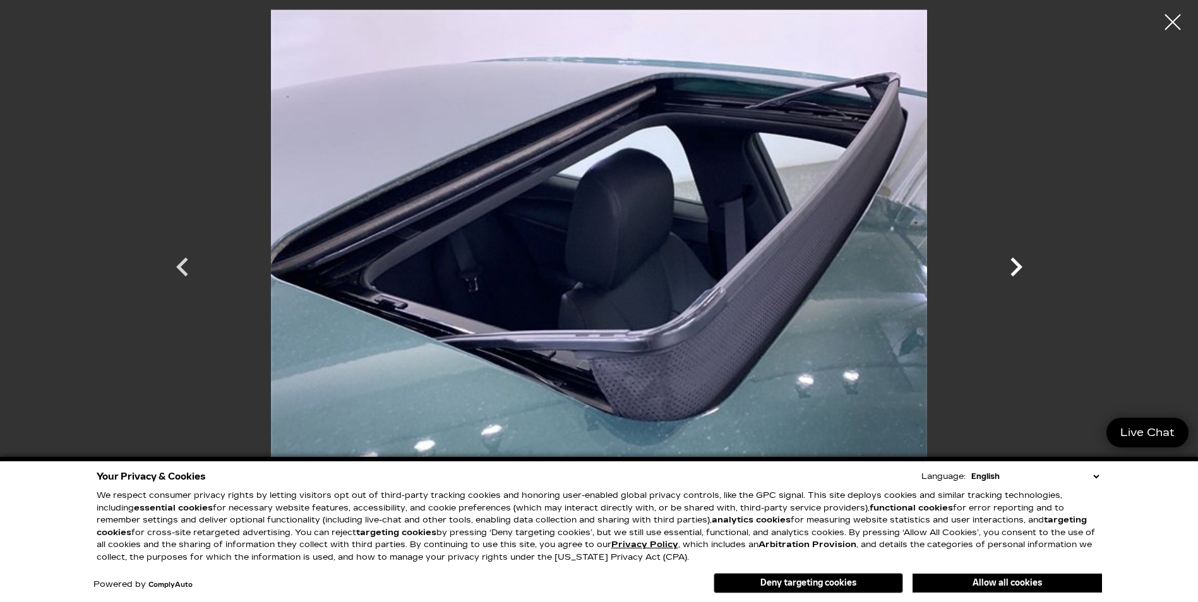
click at [1017, 268] on icon "Next" at bounding box center [1016, 267] width 12 height 19
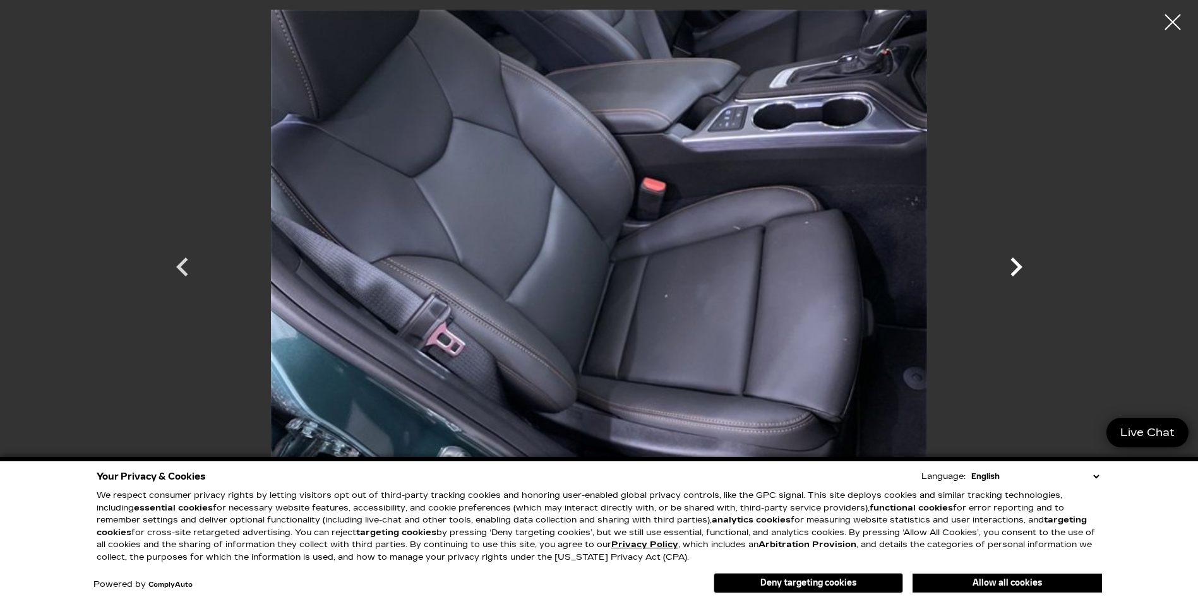
click at [1017, 268] on icon "Next" at bounding box center [1016, 267] width 12 height 19
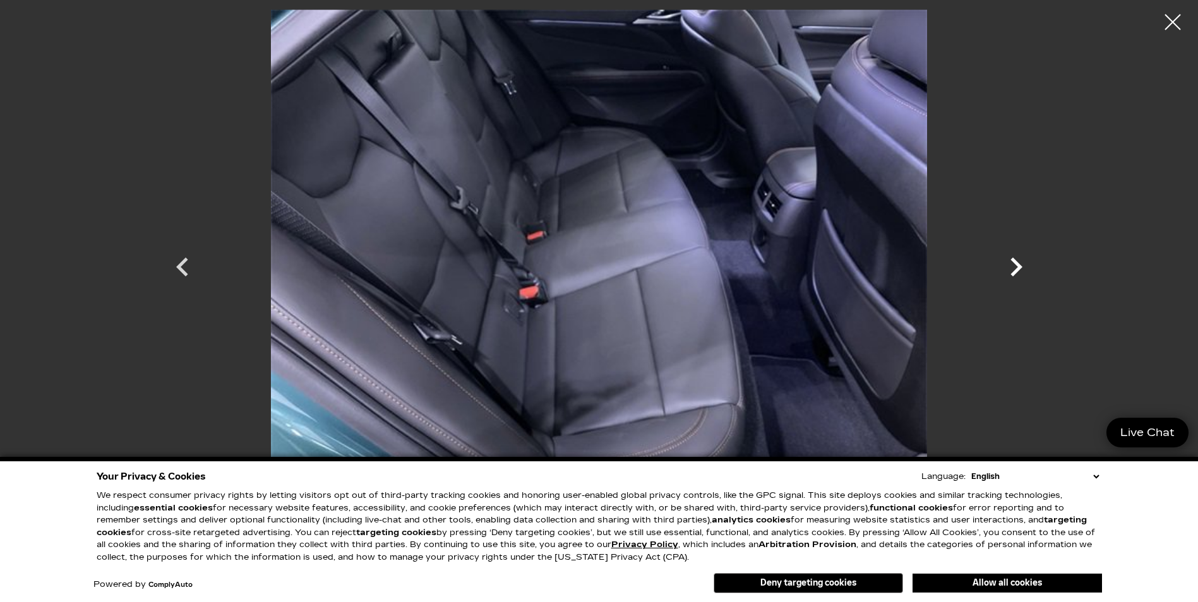
click at [1017, 267] on icon "Next" at bounding box center [1016, 267] width 38 height 38
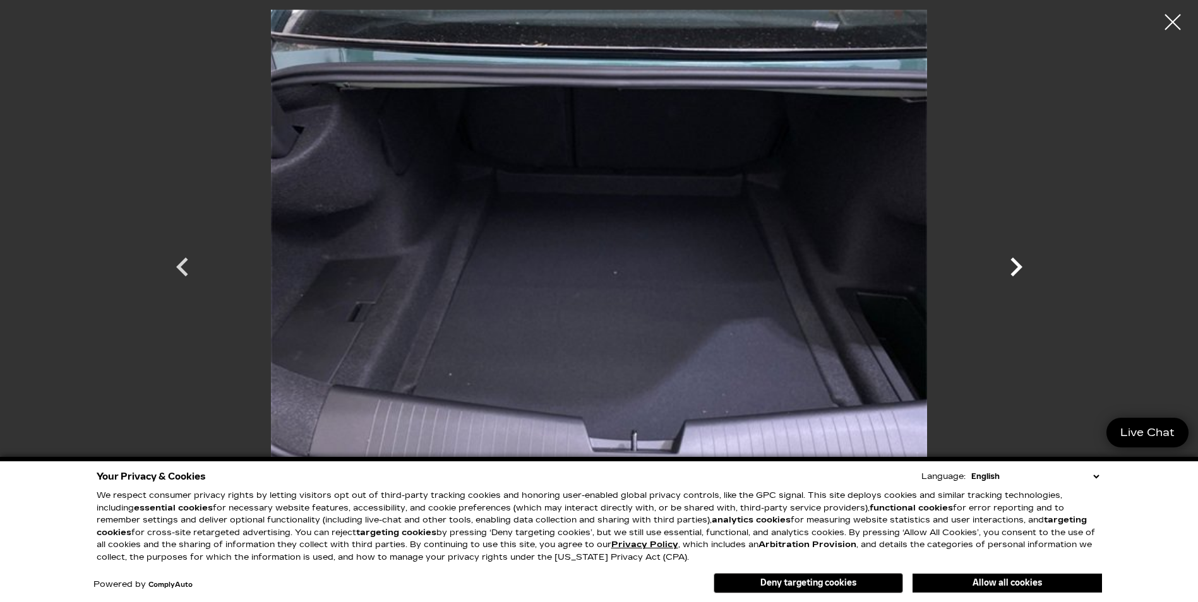
click at [1017, 267] on icon "Next" at bounding box center [1016, 267] width 38 height 38
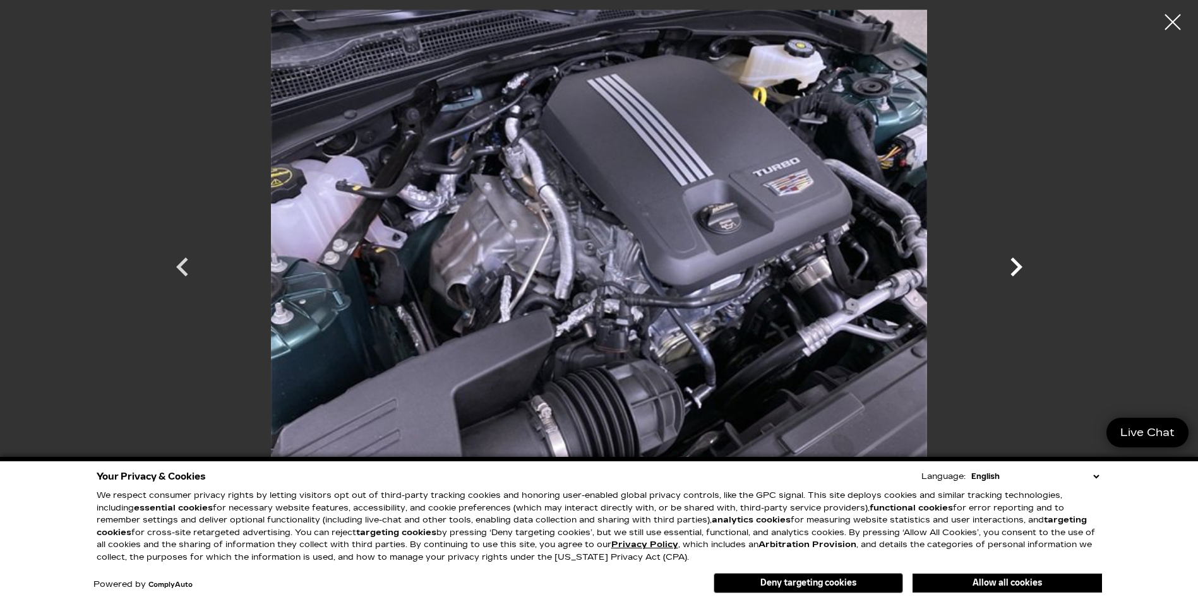
click at [1017, 267] on icon "Next" at bounding box center [1016, 267] width 38 height 38
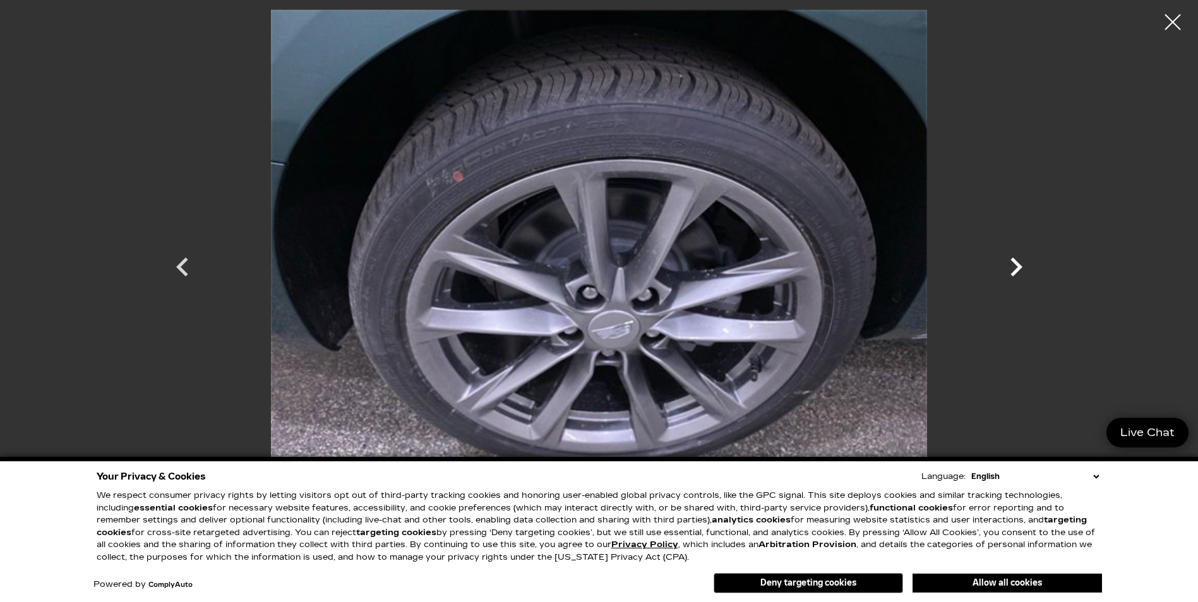
click at [1017, 267] on icon "Next" at bounding box center [1016, 267] width 38 height 38
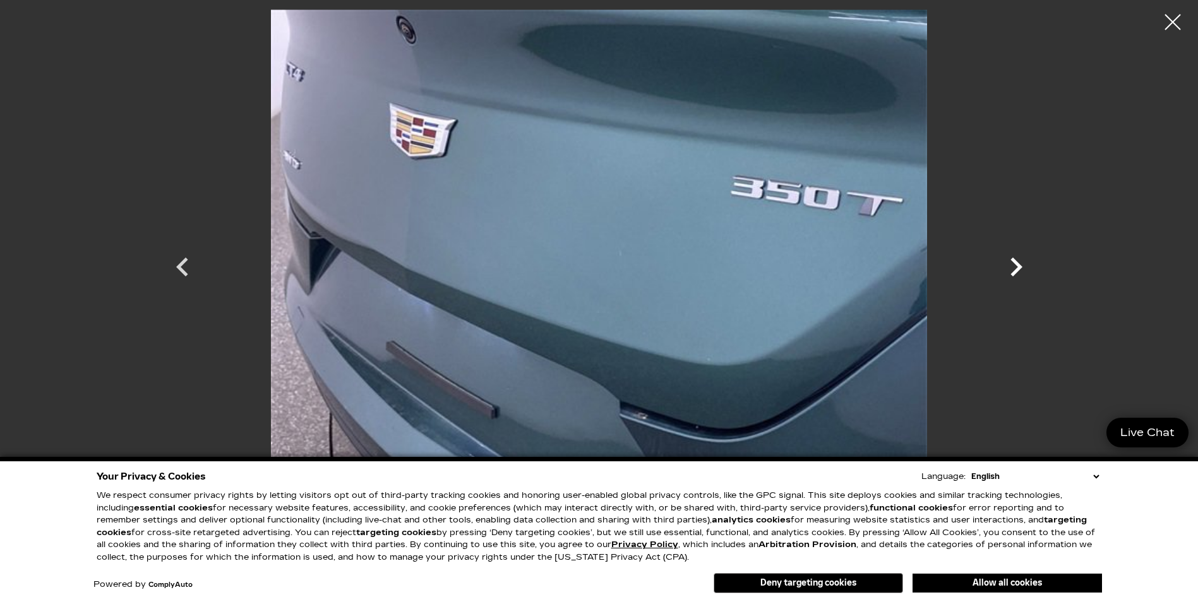
click at [1017, 267] on icon "Next" at bounding box center [1016, 267] width 38 height 38
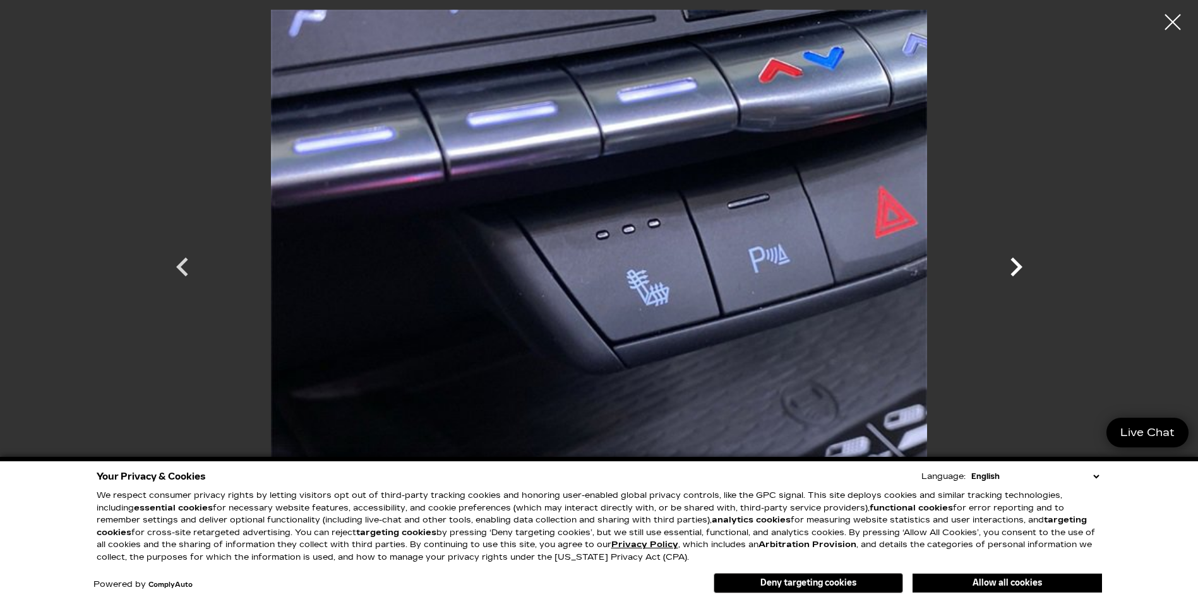
click at [1017, 267] on icon "Next" at bounding box center [1016, 267] width 38 height 38
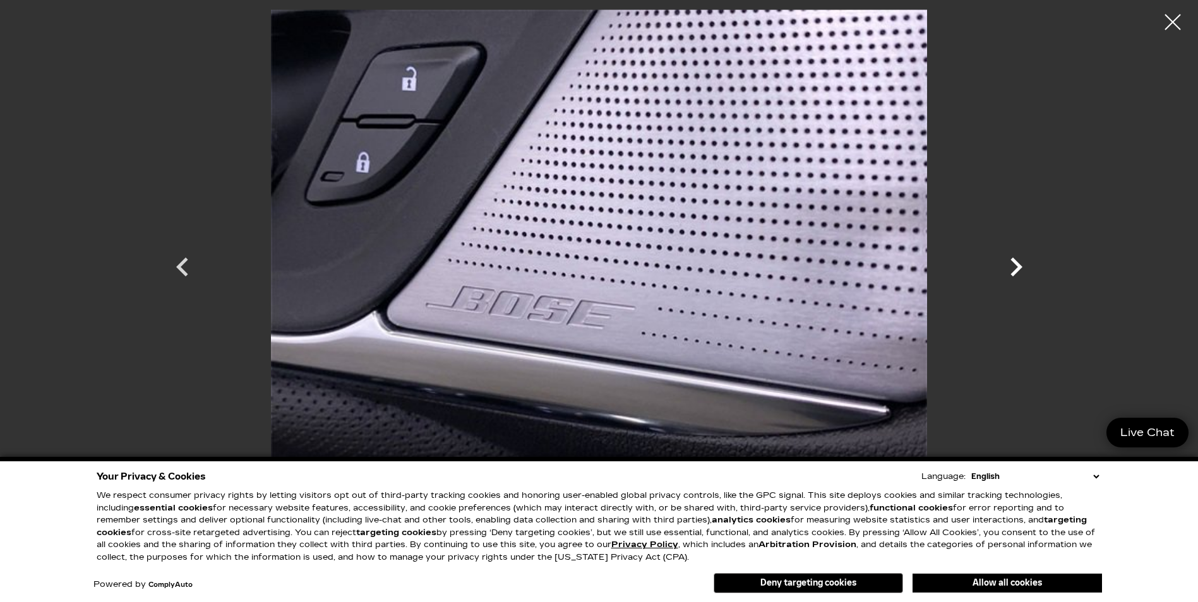
click at [1017, 267] on icon "Next" at bounding box center [1016, 267] width 38 height 38
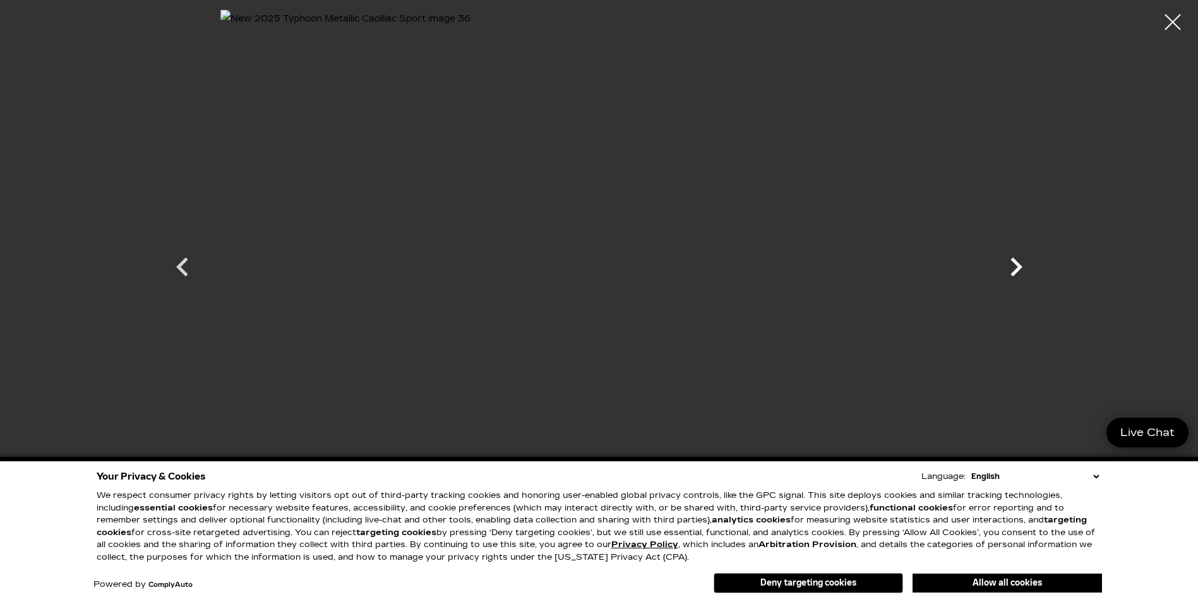
click at [1017, 267] on icon "Next" at bounding box center [1016, 267] width 38 height 38
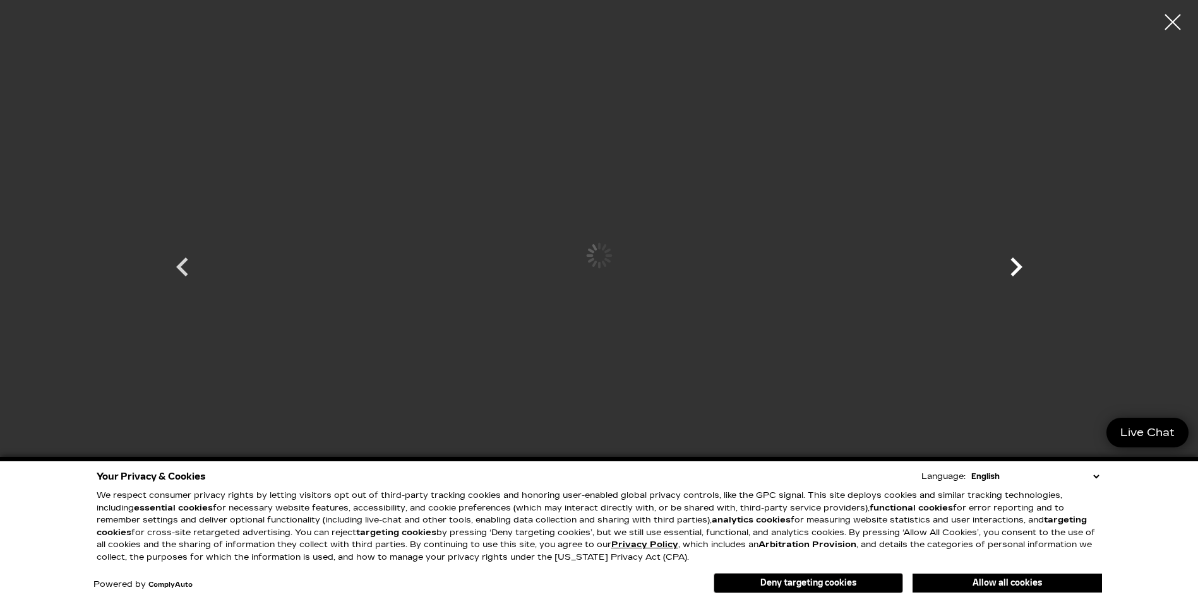
click at [1017, 267] on icon "Next" at bounding box center [1016, 267] width 38 height 38
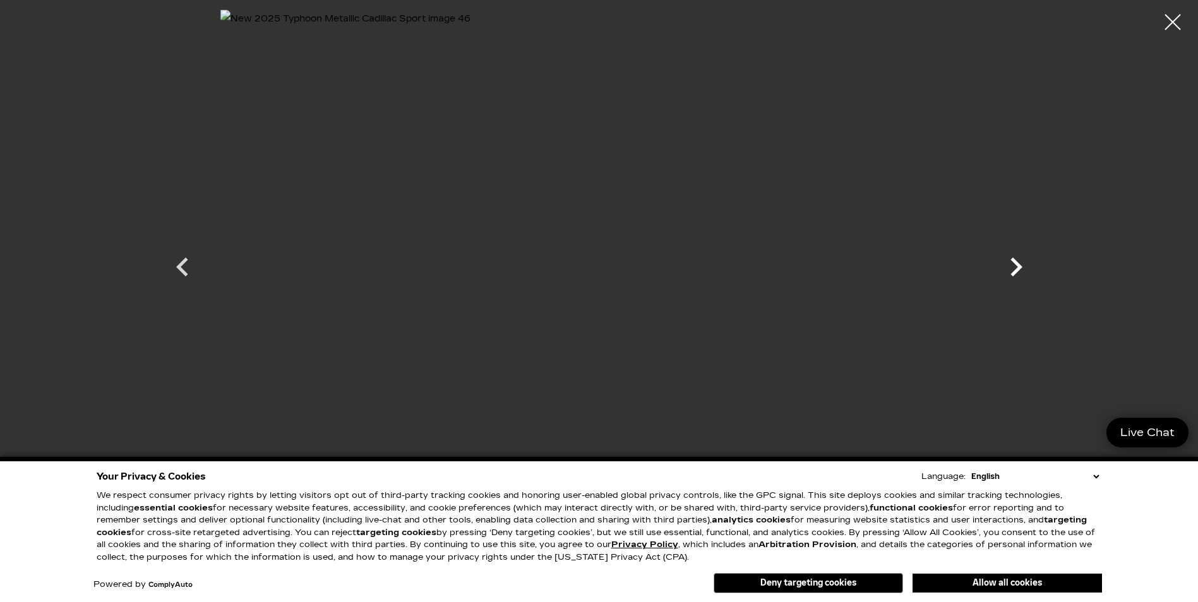
click at [1017, 268] on icon "Next" at bounding box center [1016, 267] width 38 height 38
click at [1017, 269] on icon "Next" at bounding box center [1016, 267] width 12 height 19
click at [1017, 269] on div at bounding box center [599, 255] width 884 height 492
click at [1174, 28] on div at bounding box center [1172, 22] width 33 height 33
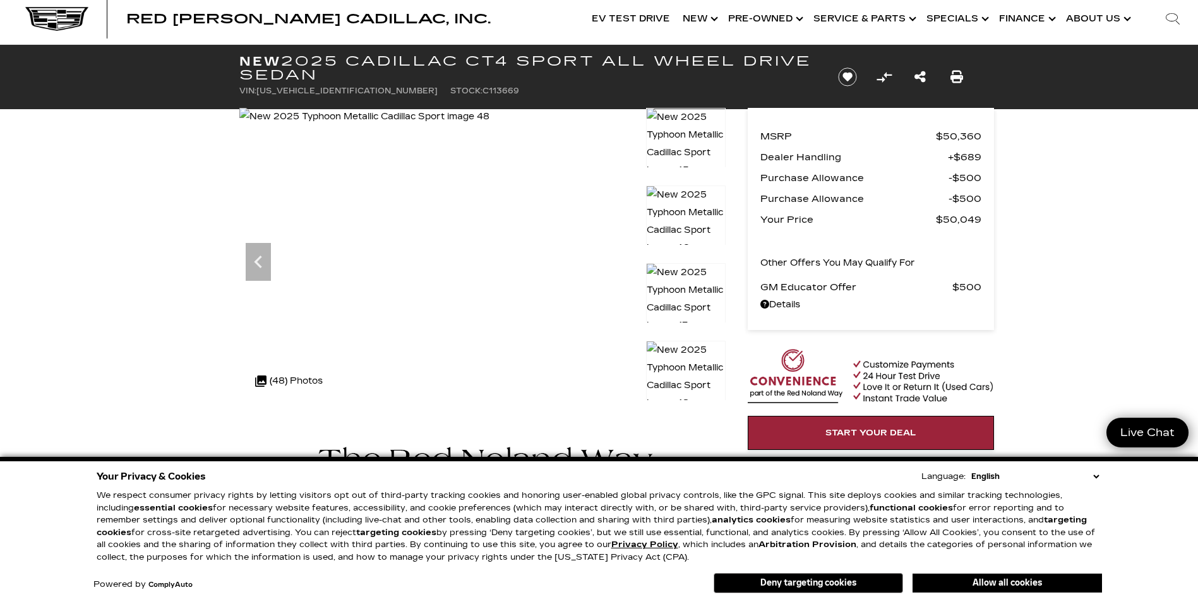
scroll to position [0, 0]
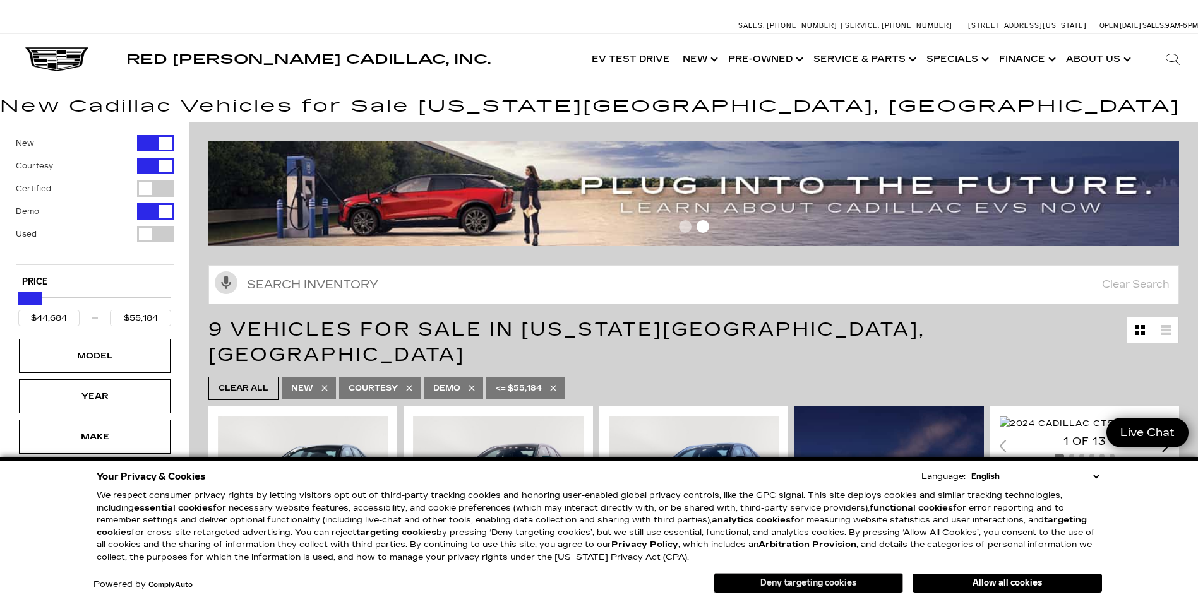
click at [824, 584] on button "Deny targeting cookies" at bounding box center [808, 583] width 189 height 20
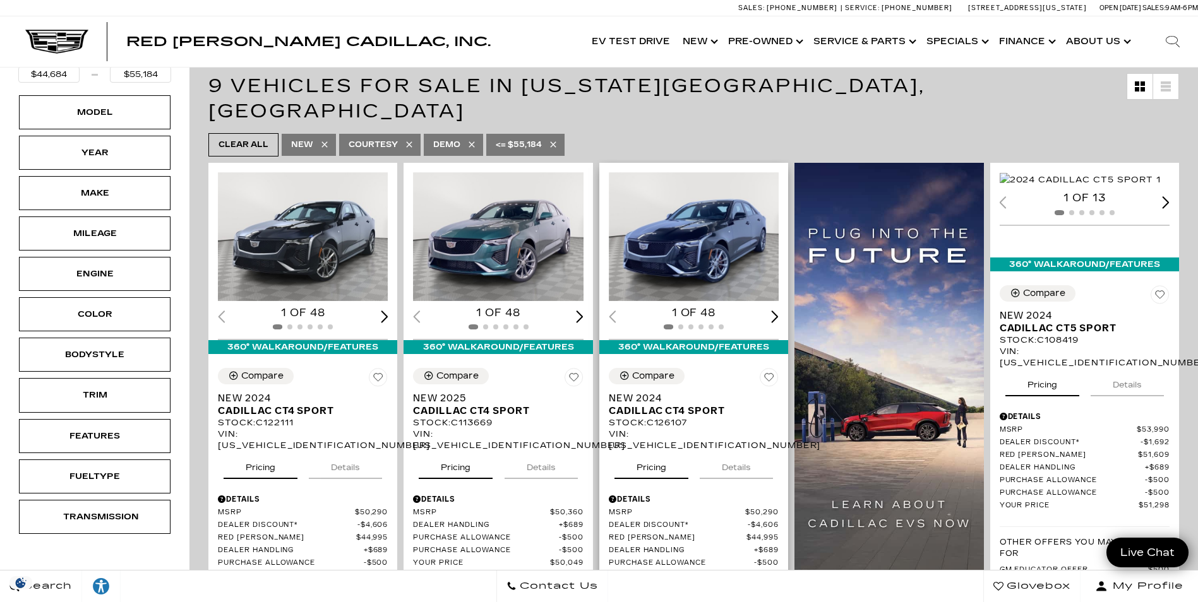
scroll to position [253, 0]
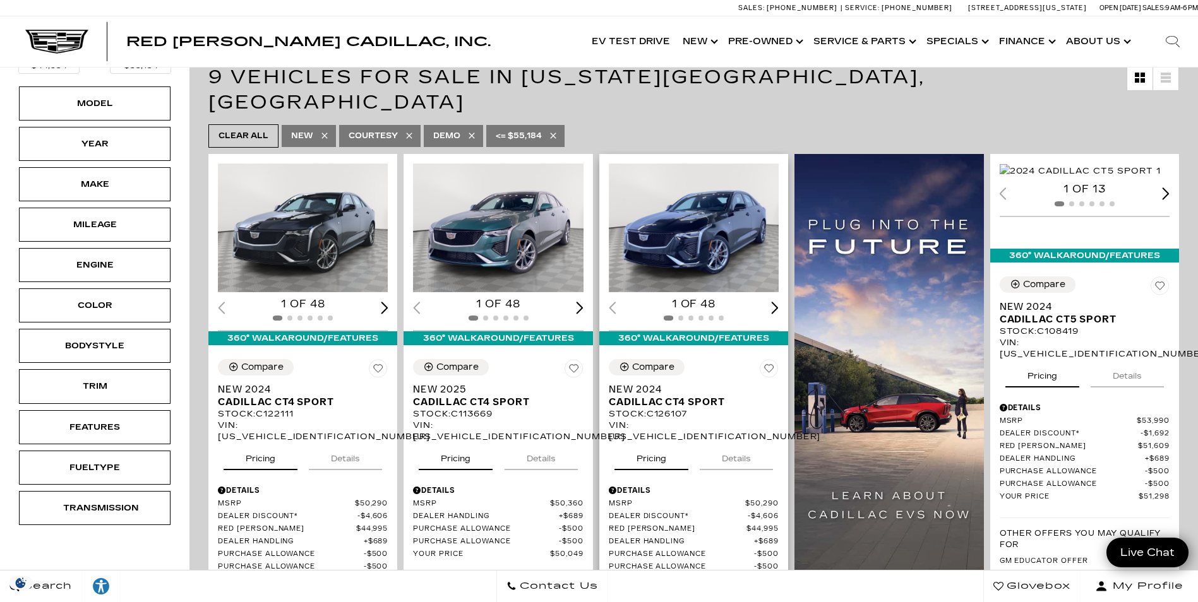
click at [685, 210] on img "1 / 2" at bounding box center [695, 228] width 172 height 129
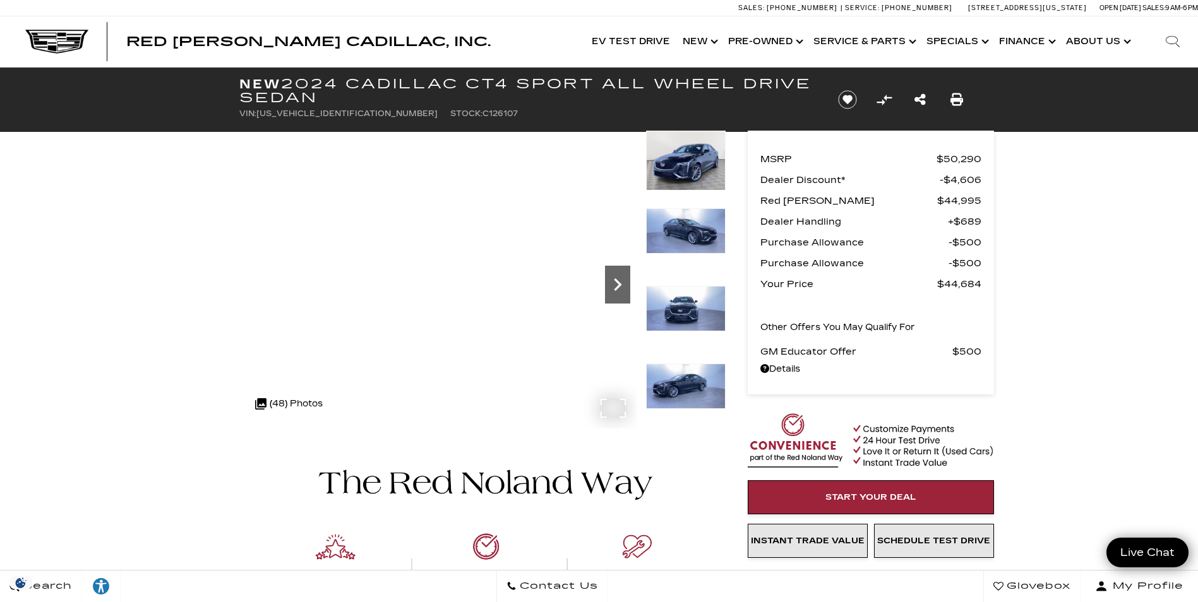
click at [621, 291] on icon "Next" at bounding box center [617, 284] width 25 height 25
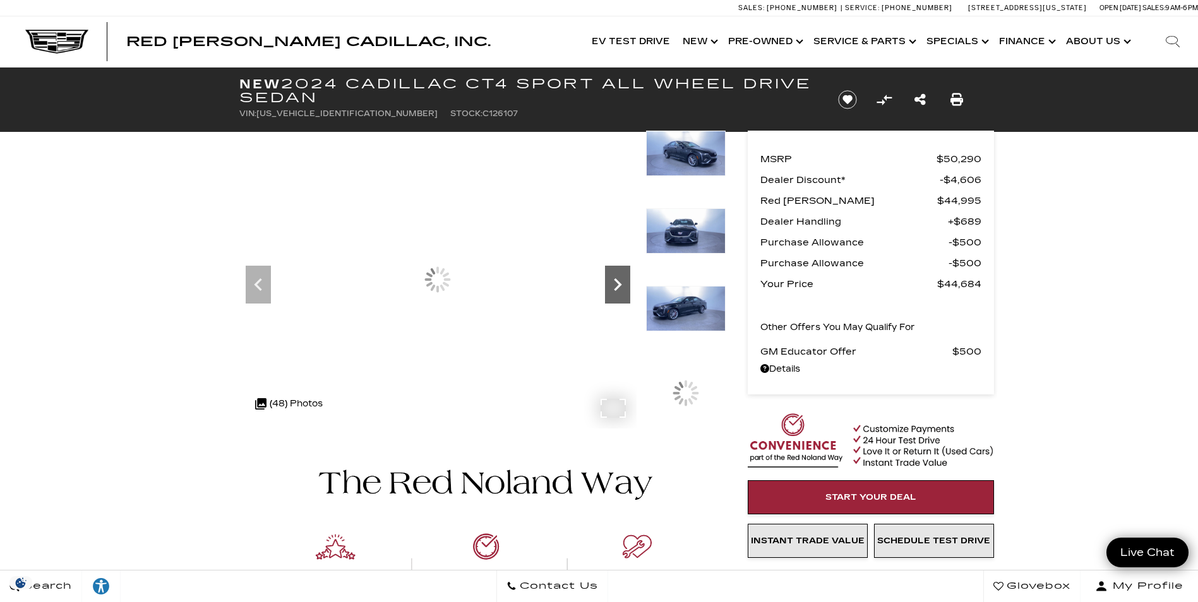
click at [621, 291] on icon "Next" at bounding box center [617, 284] width 25 height 25
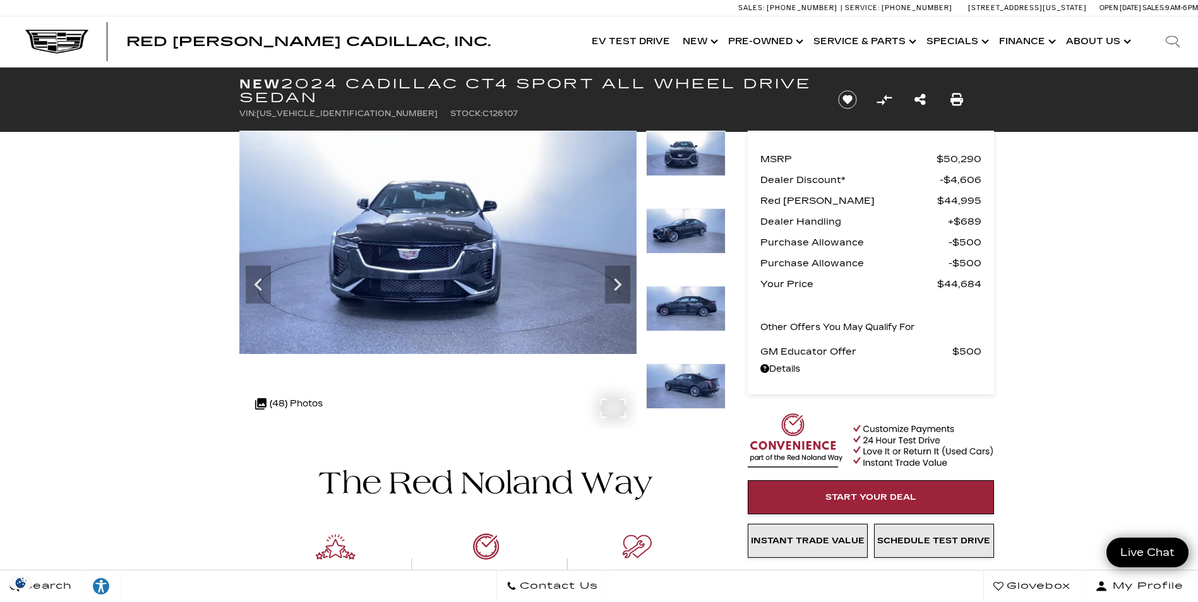
click at [361, 262] on img at bounding box center [437, 243] width 397 height 224
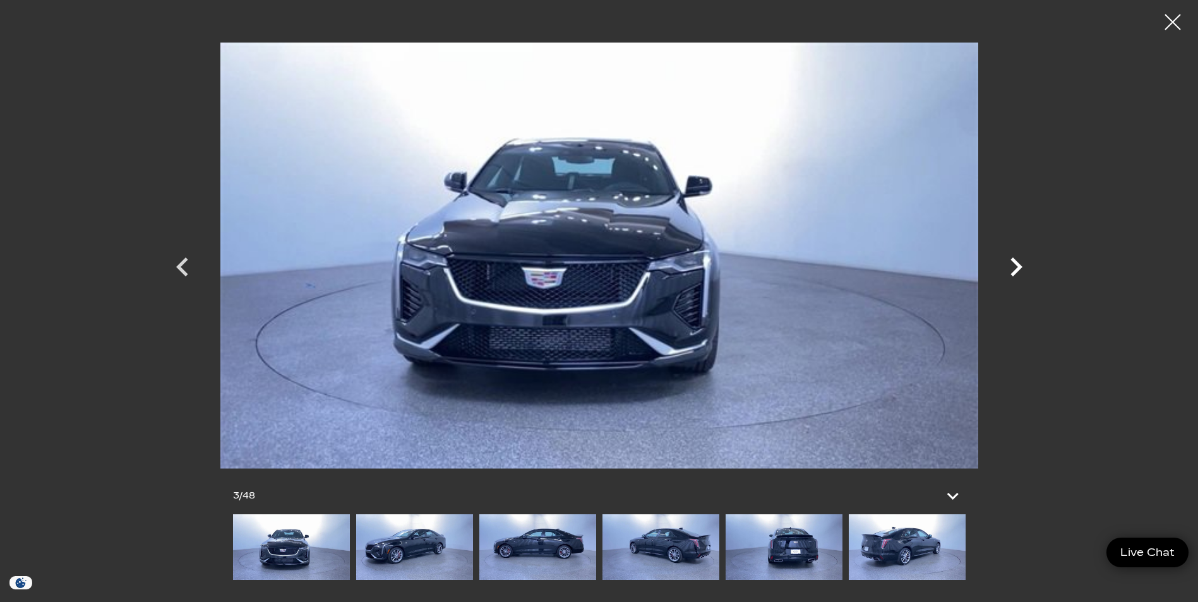
click at [1015, 266] on icon "Next" at bounding box center [1016, 267] width 38 height 38
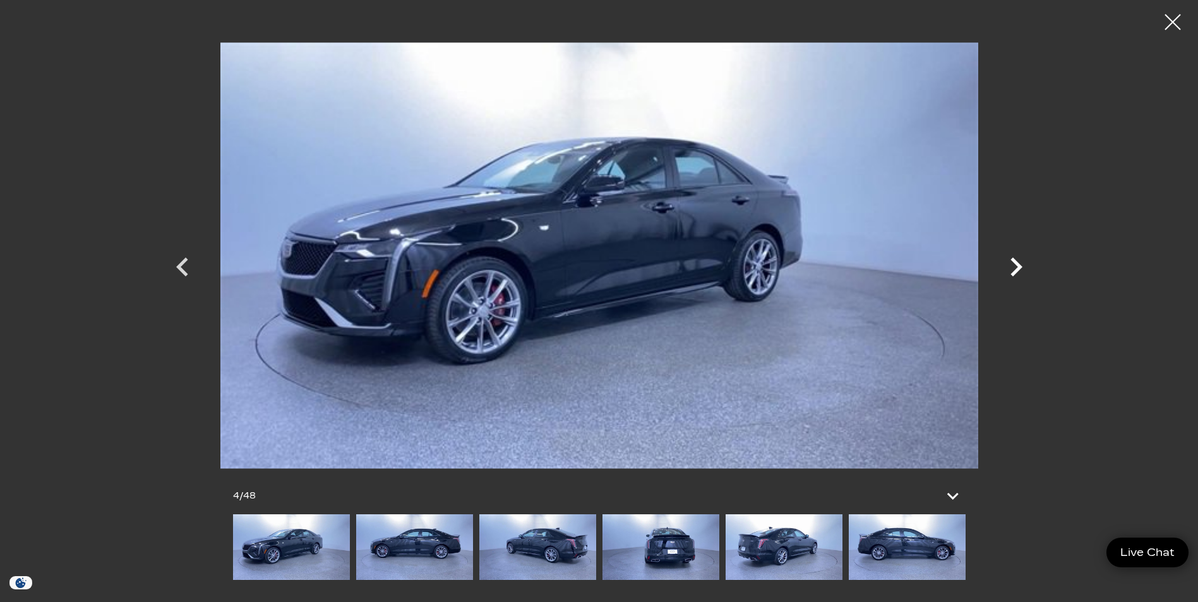
click at [1015, 266] on icon "Next" at bounding box center [1016, 267] width 38 height 38
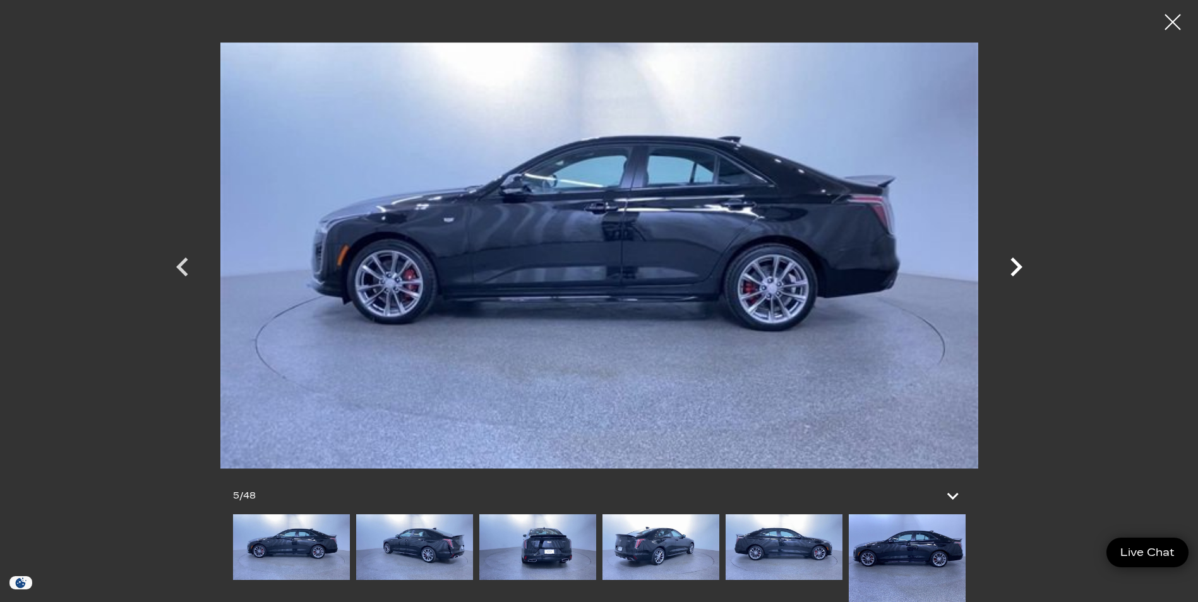
click at [1015, 266] on icon "Next" at bounding box center [1016, 267] width 38 height 38
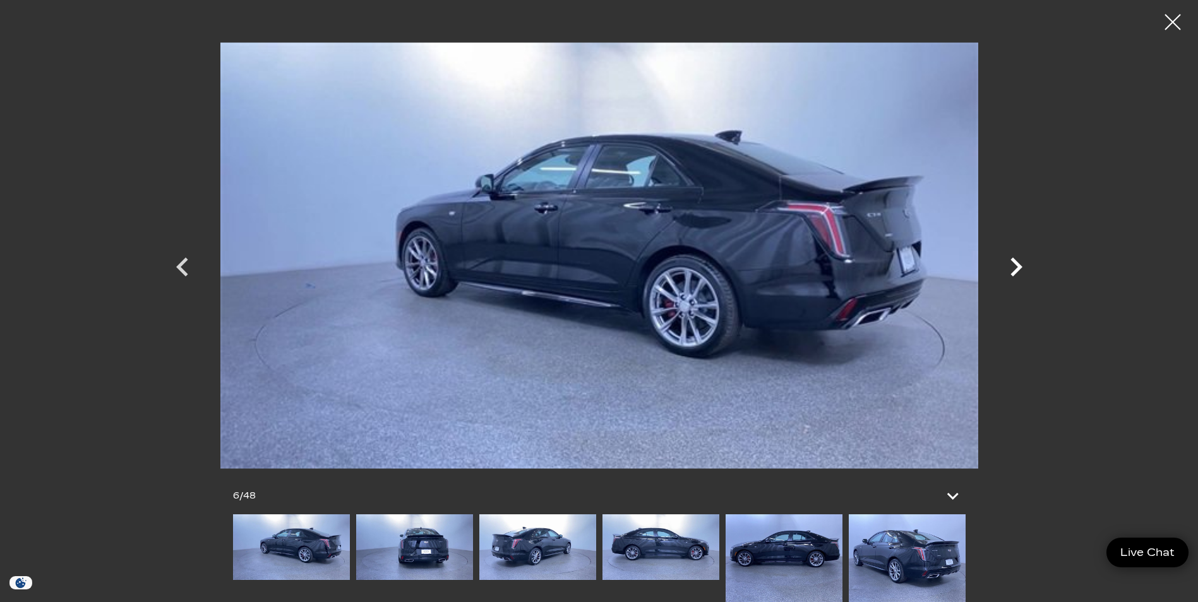
click at [1015, 266] on icon "Next" at bounding box center [1016, 267] width 38 height 38
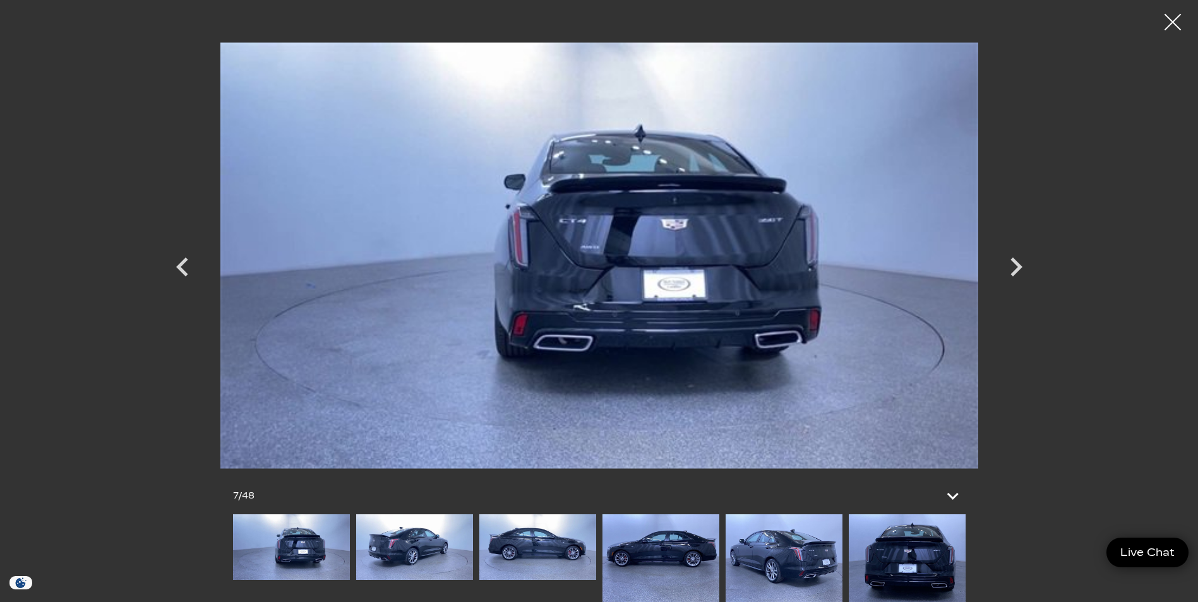
click at [1166, 20] on div at bounding box center [1172, 22] width 33 height 33
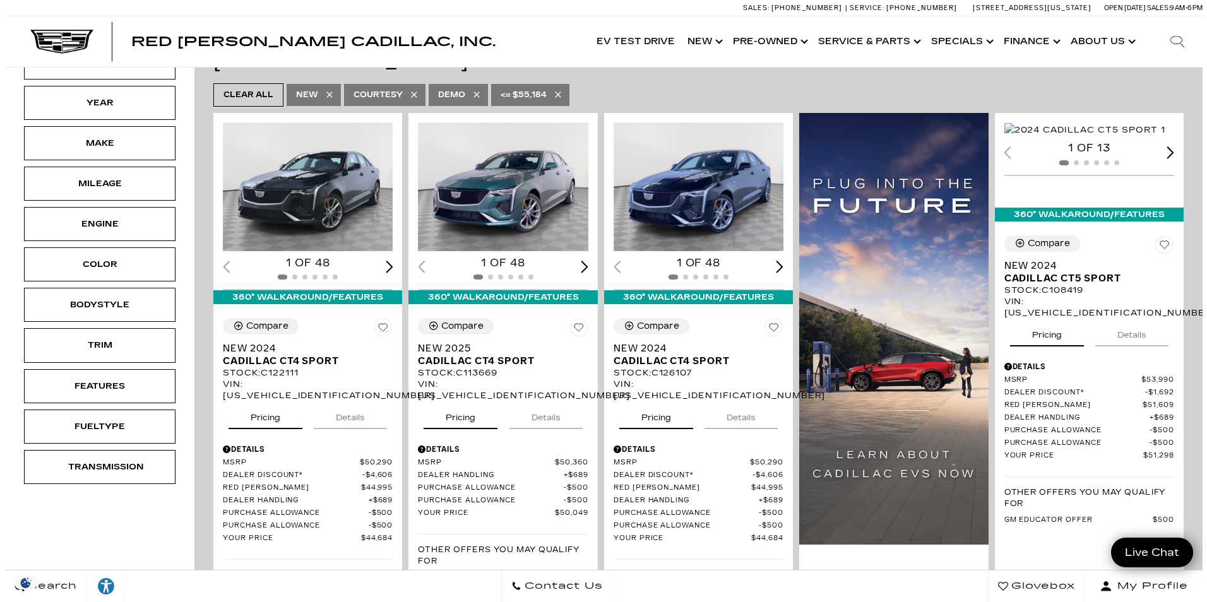
scroll to position [316, 0]
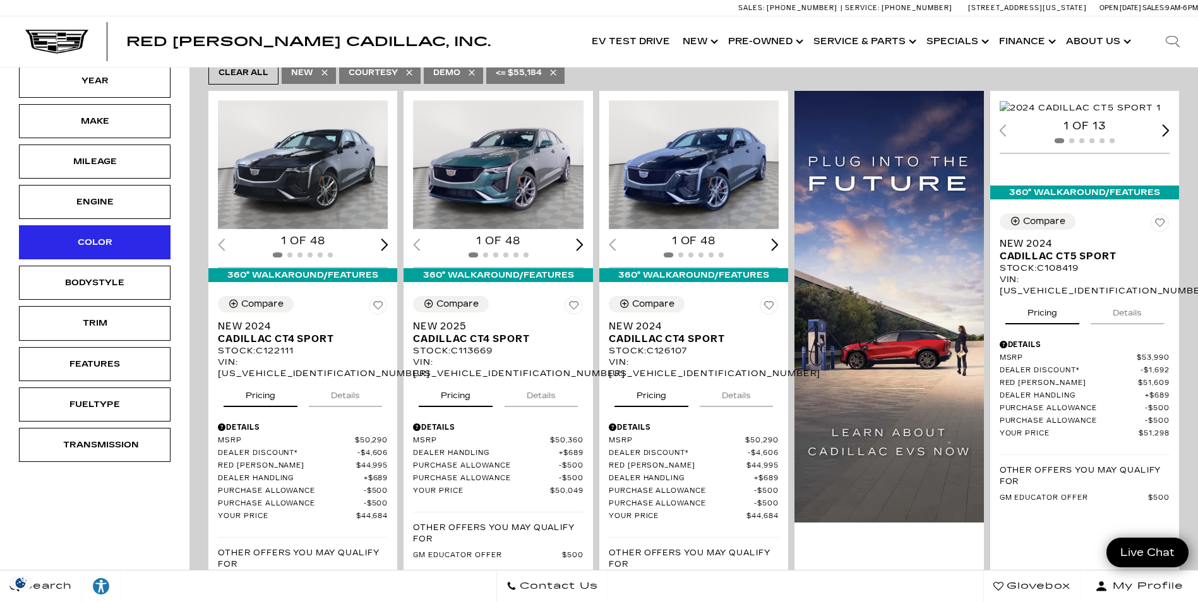
click at [66, 241] on div "Color" at bounding box center [94, 243] width 63 height 14
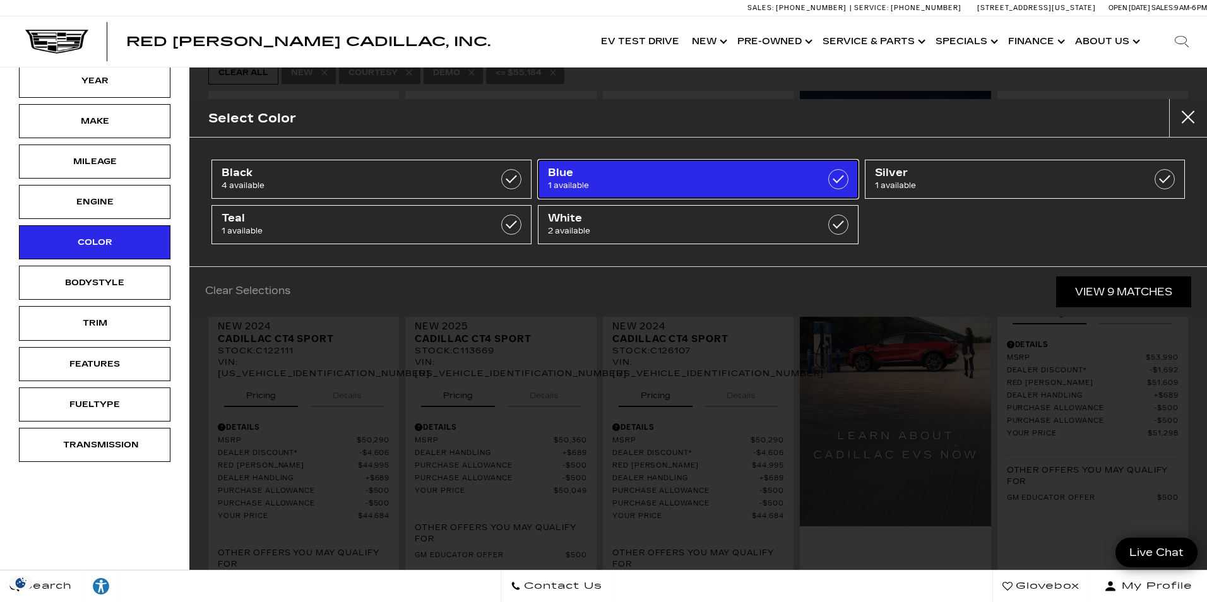
click at [587, 189] on span "1 available" at bounding box center [675, 185] width 255 height 13
type input "$50,184"
checkbox input "true"
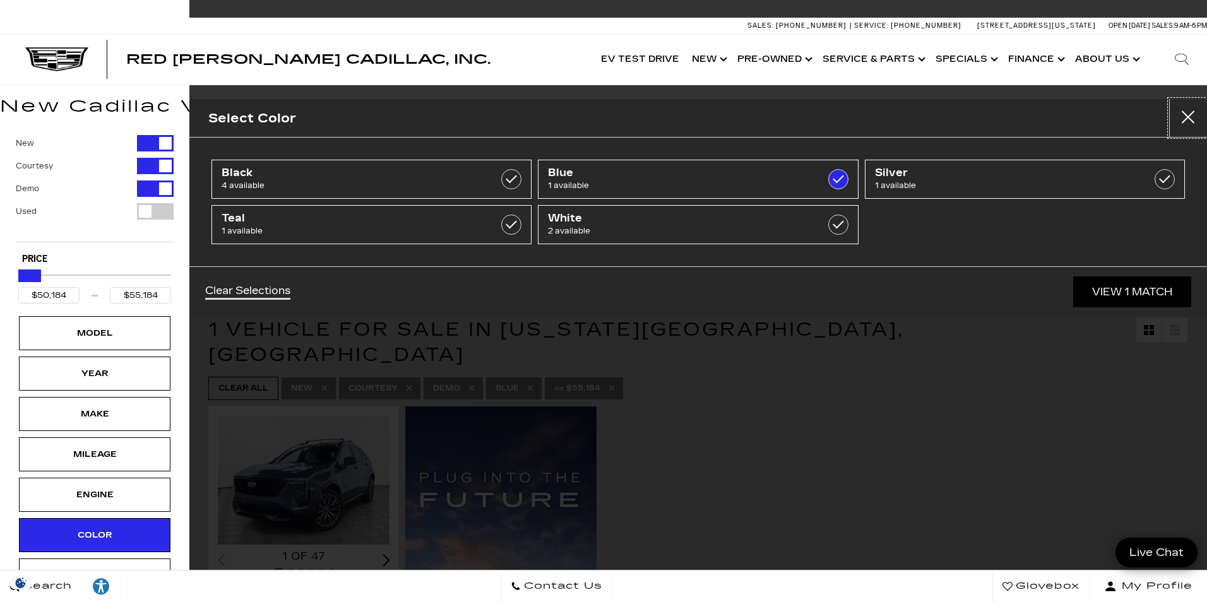
click at [1187, 117] on button "Close" at bounding box center [1189, 118] width 38 height 38
